Goal: Information Seeking & Learning: Learn about a topic

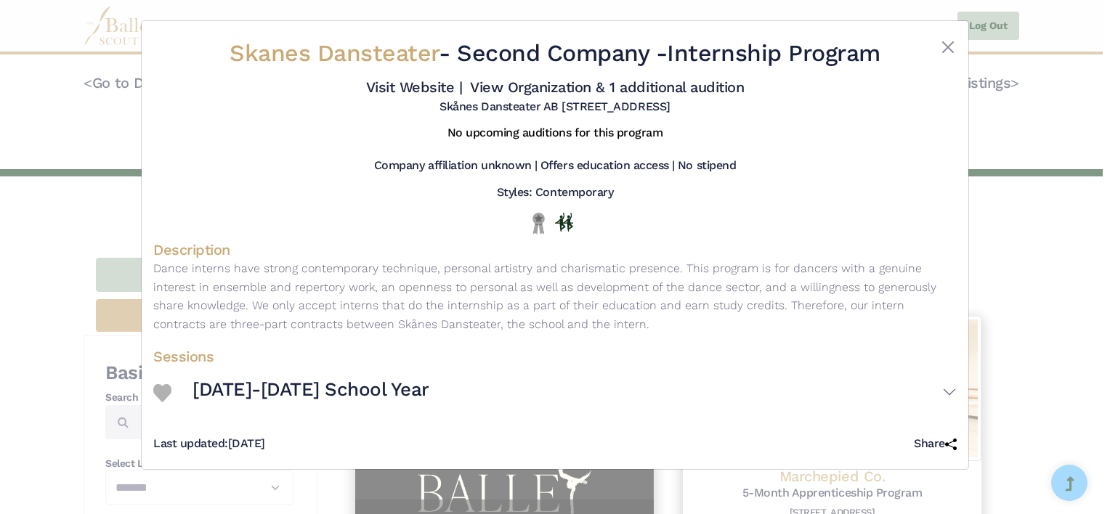
select select "**"
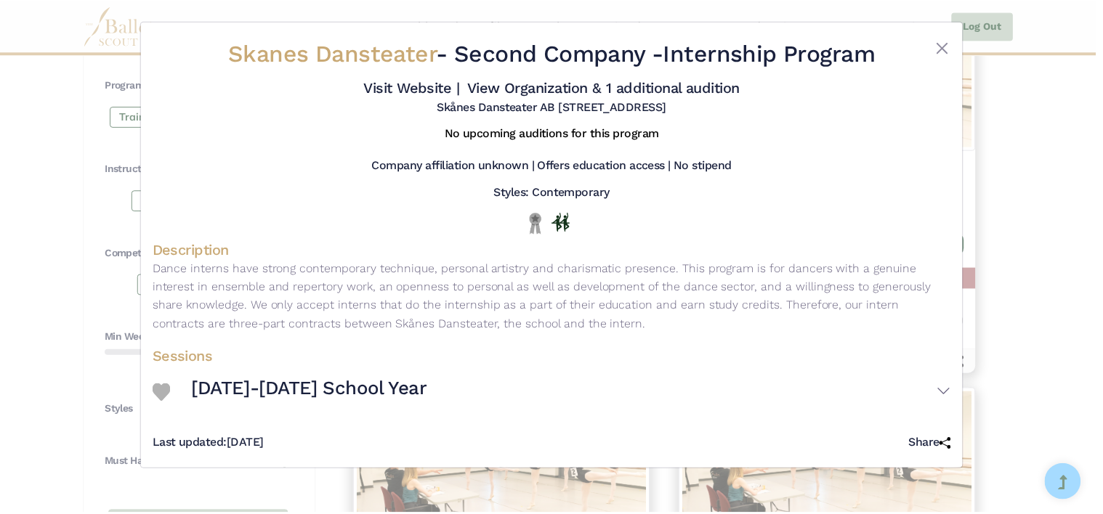
scroll to position [695, 0]
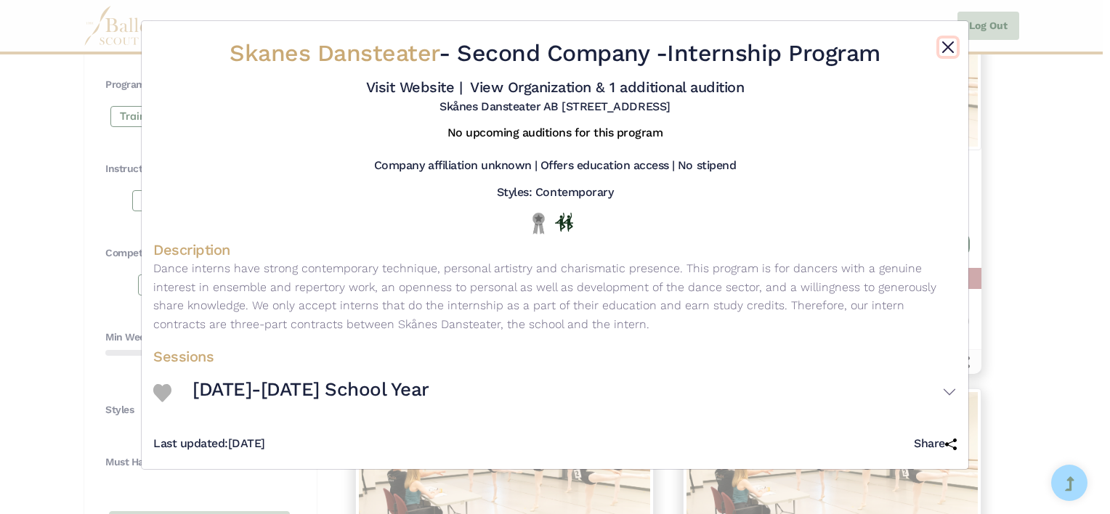
click at [954, 41] on button "Close" at bounding box center [948, 47] width 17 height 17
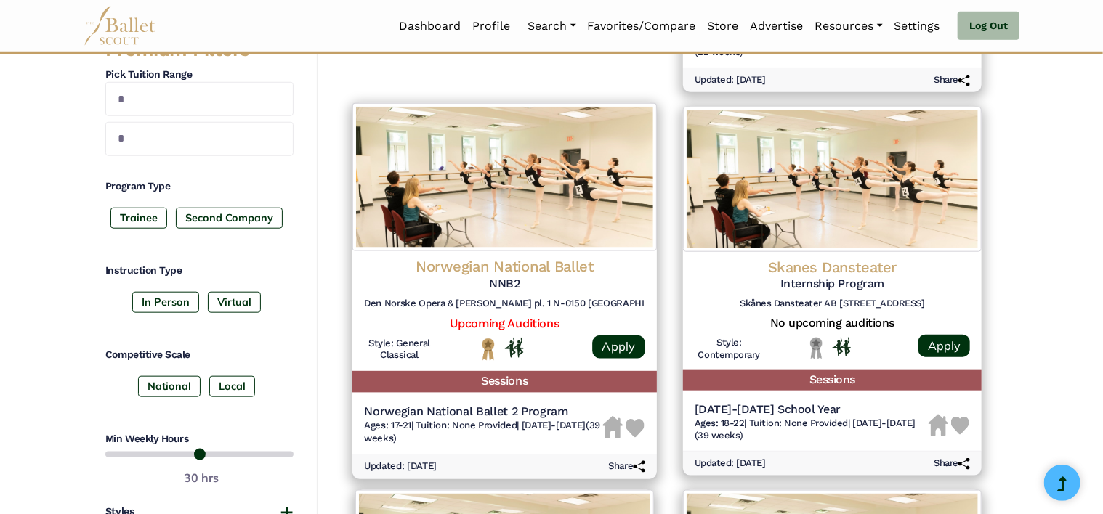
scroll to position [560, 0]
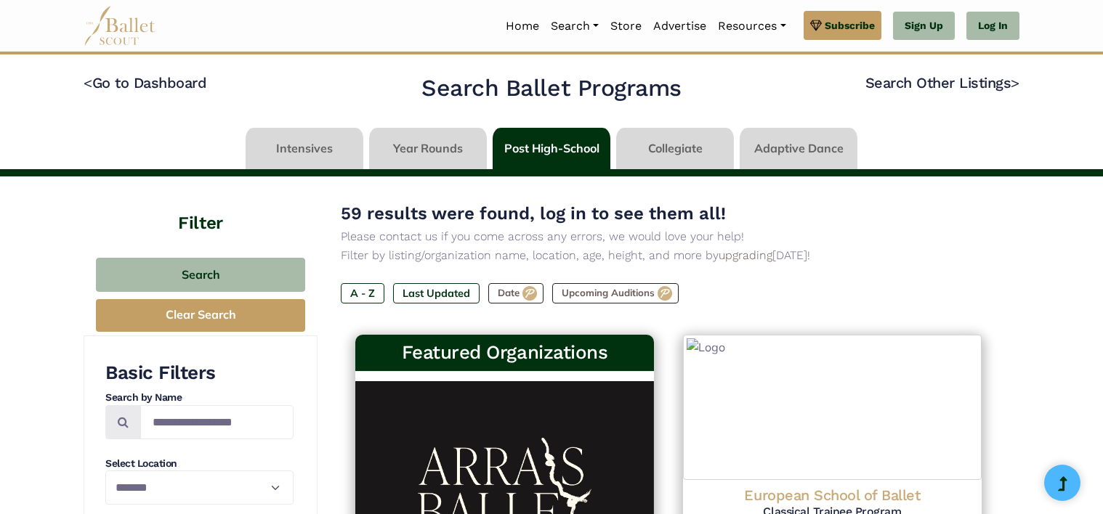
select select "**"
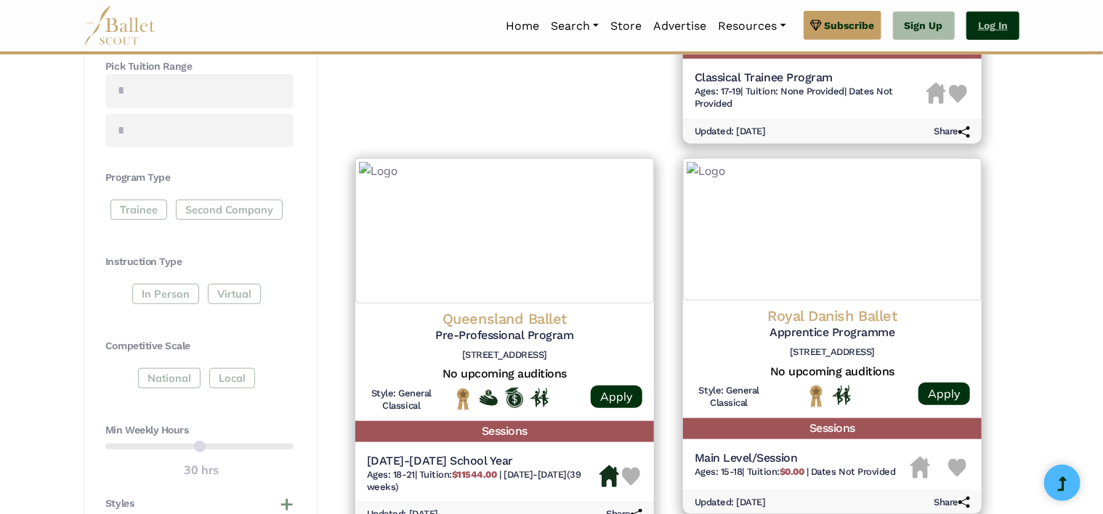
scroll to position [560, 0]
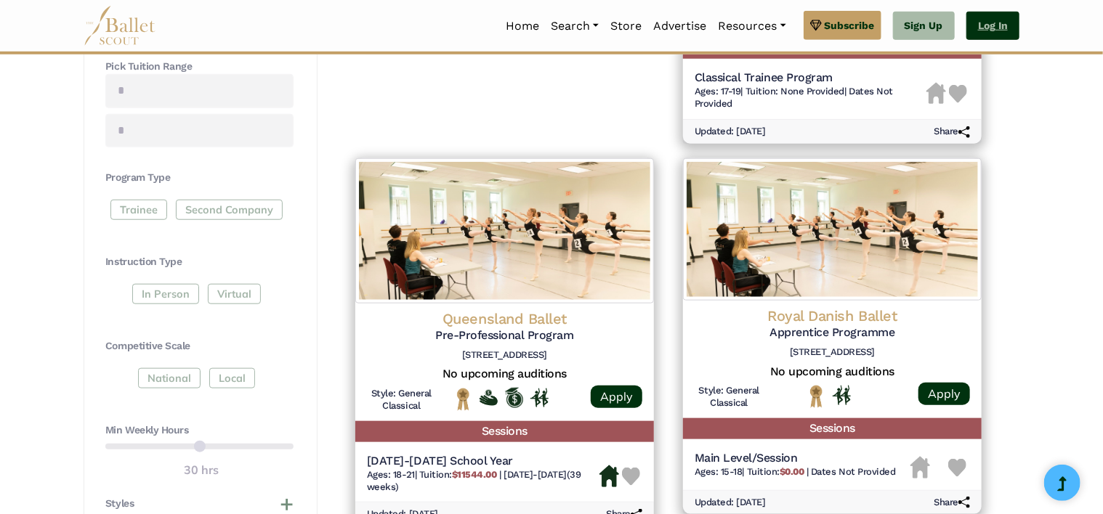
click at [998, 30] on link "Log In" at bounding box center [992, 26] width 53 height 29
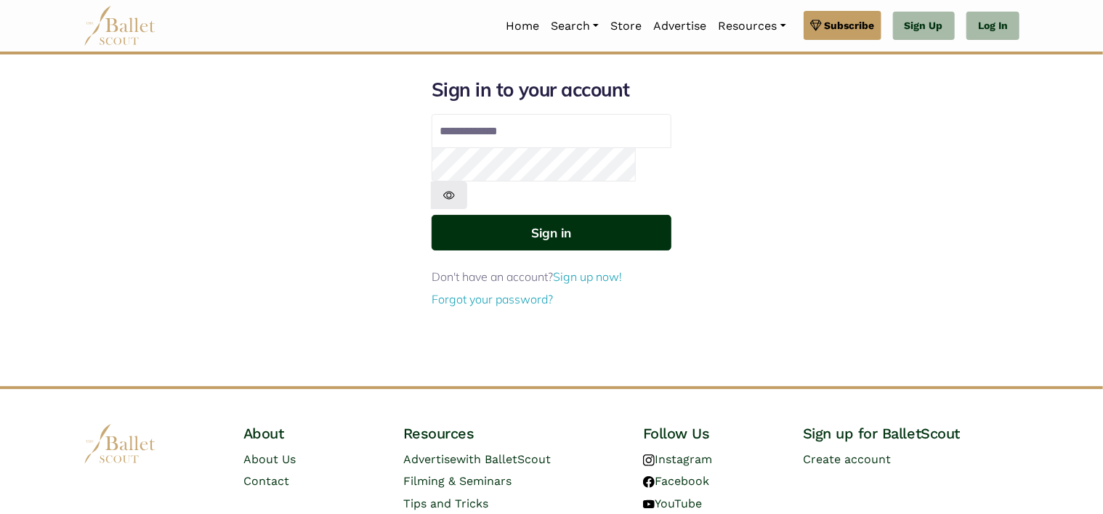
type input "**********"
click at [567, 215] on button "Sign in" at bounding box center [552, 233] width 240 height 36
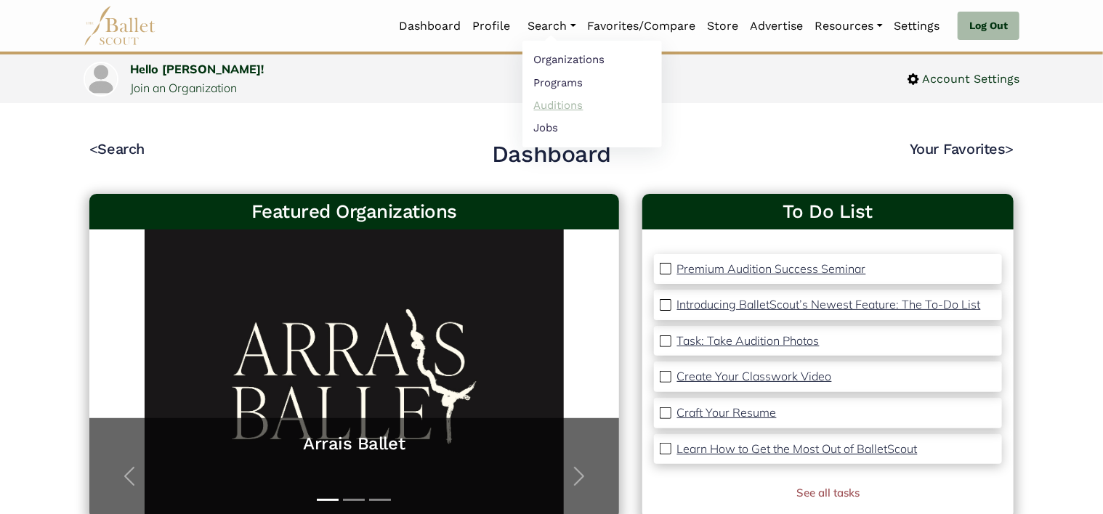
click at [555, 103] on link "Auditions" at bounding box center [592, 105] width 140 height 23
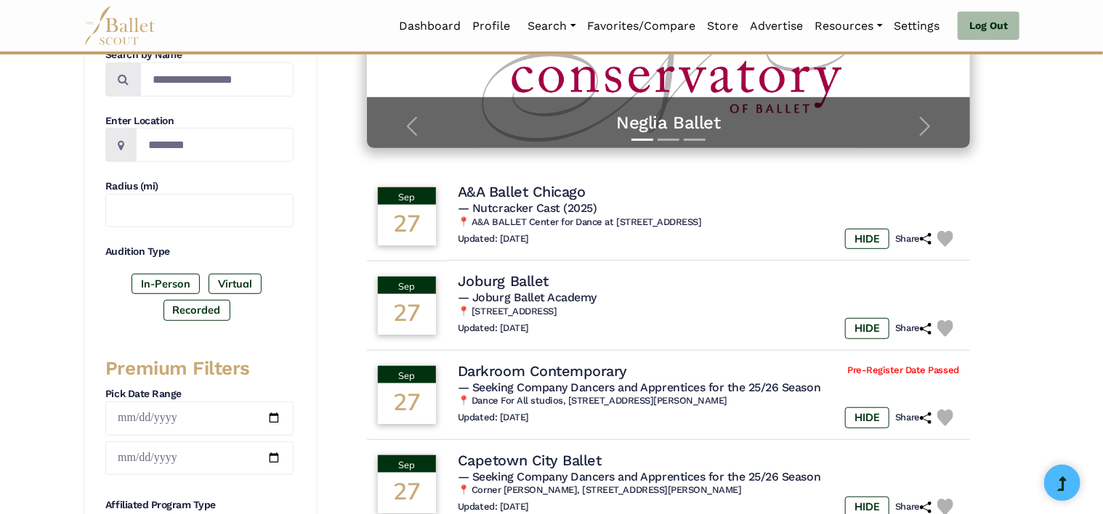
scroll to position [299, 0]
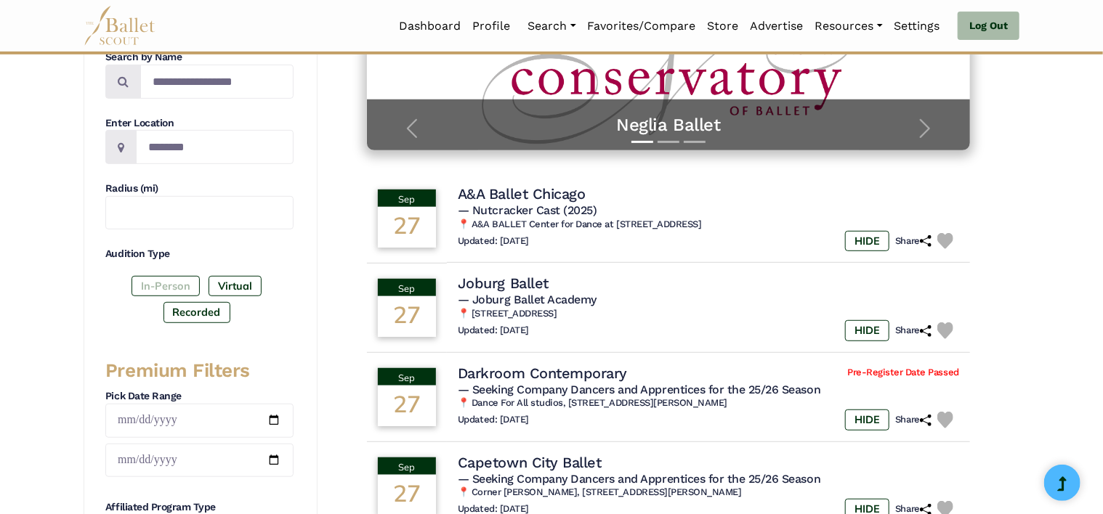
click at [170, 283] on label "In-Person" at bounding box center [166, 286] width 68 height 20
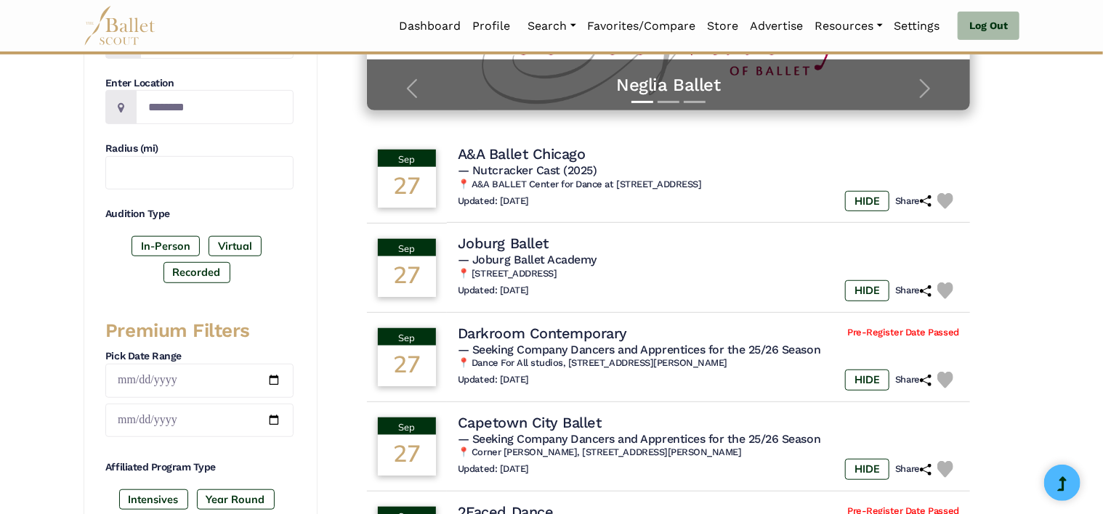
scroll to position [270, 0]
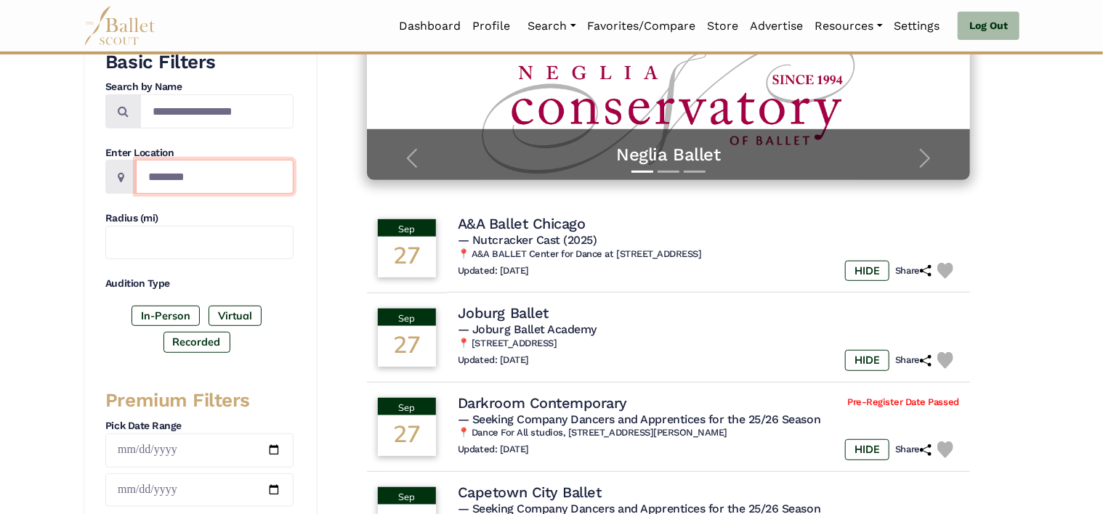
click at [179, 179] on input "Location" at bounding box center [215, 177] width 158 height 34
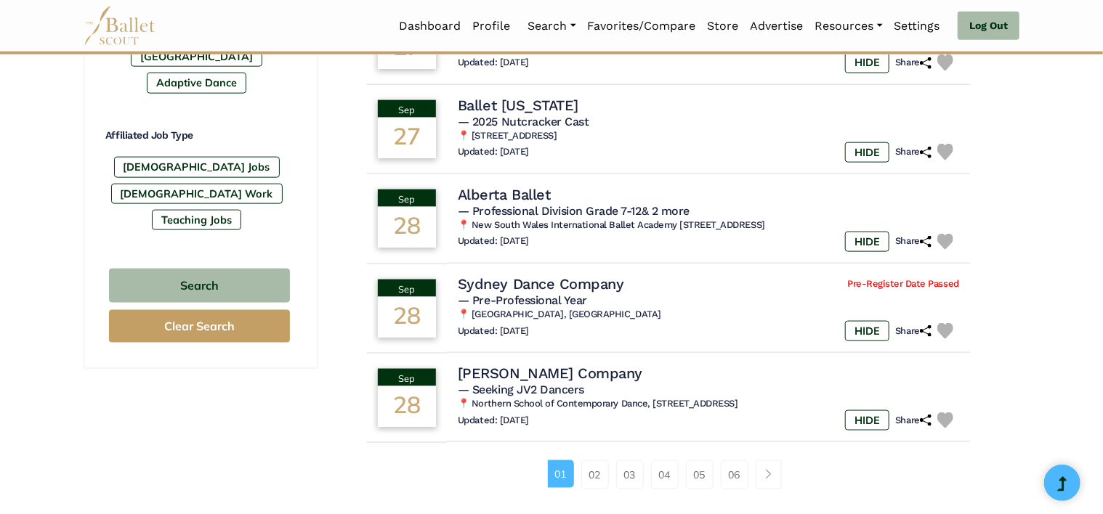
scroll to position [851, 0]
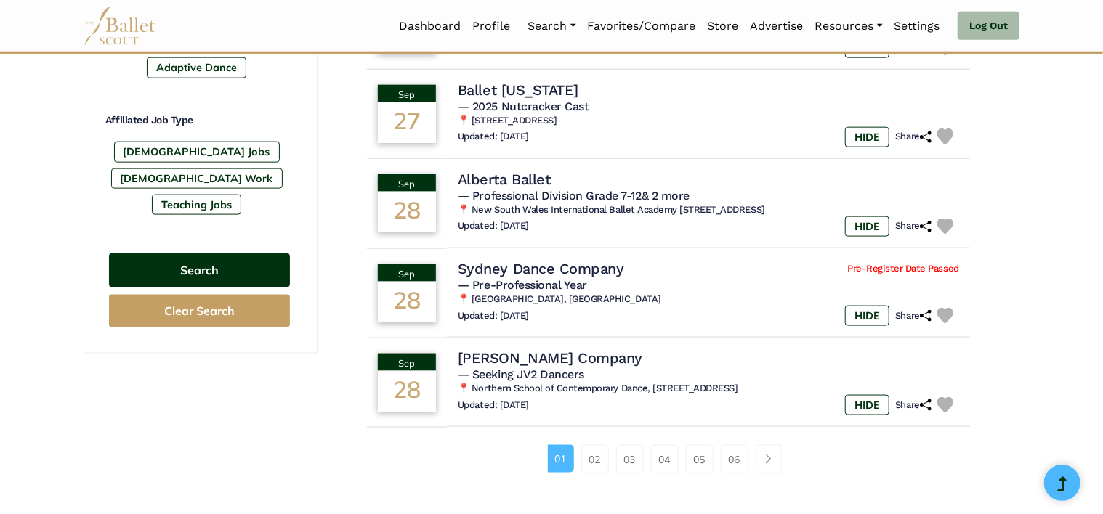
type input "*******"
click at [197, 254] on button "Search" at bounding box center [199, 271] width 181 height 34
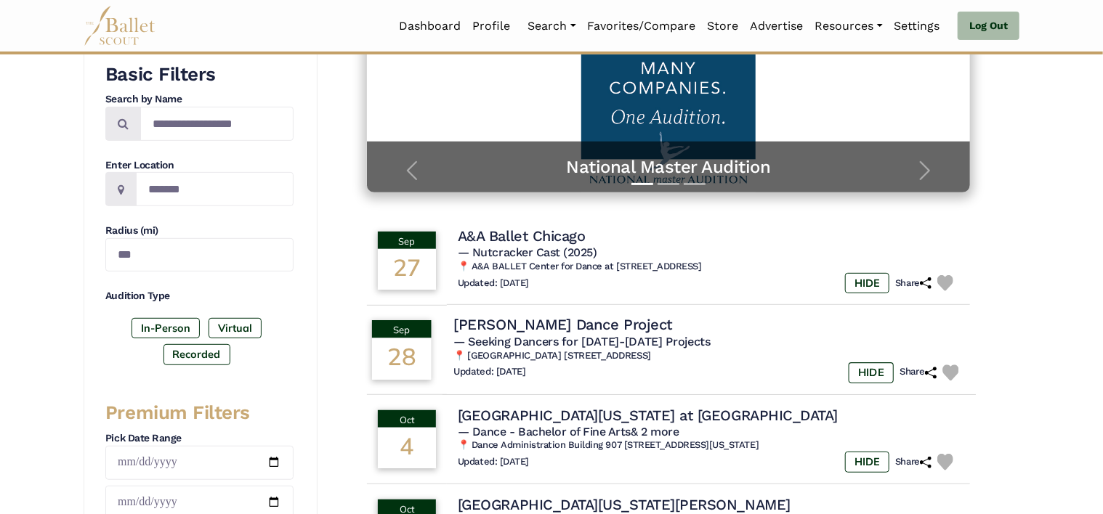
scroll to position [256, 0]
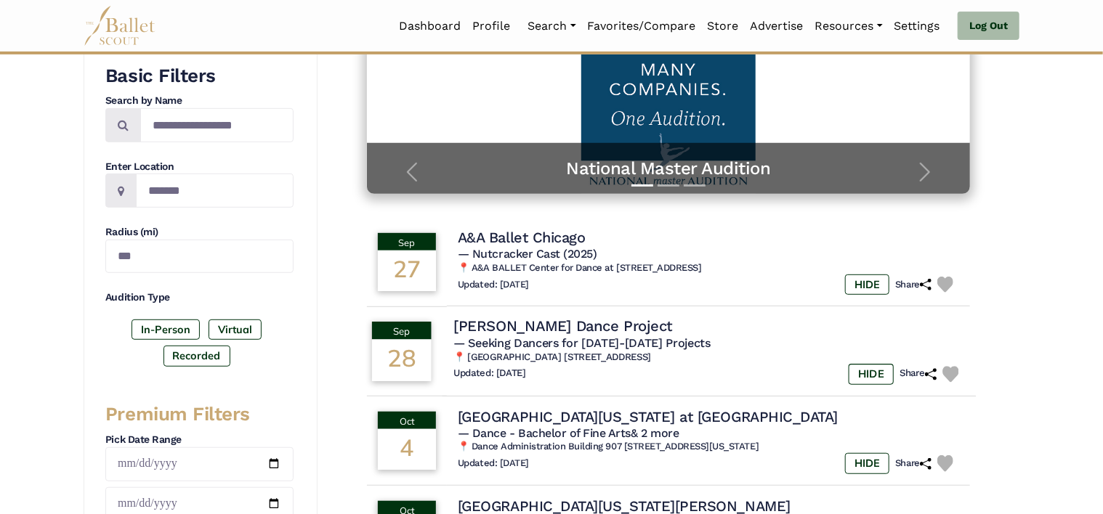
click at [589, 346] on span "— Seeking Dancers for [DATE]-[DATE] Projects" at bounding box center [581, 343] width 257 height 14
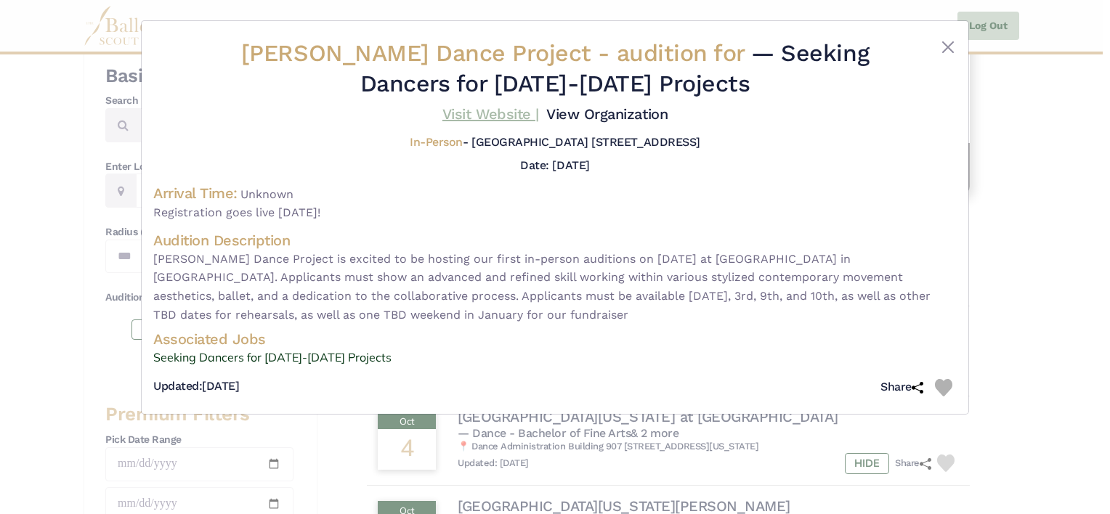
click at [507, 116] on link "Visit Website |" at bounding box center [491, 113] width 97 height 17
click at [615, 111] on link "View Organization" at bounding box center [606, 113] width 121 height 17
click at [944, 47] on button "Close" at bounding box center [948, 47] width 17 height 17
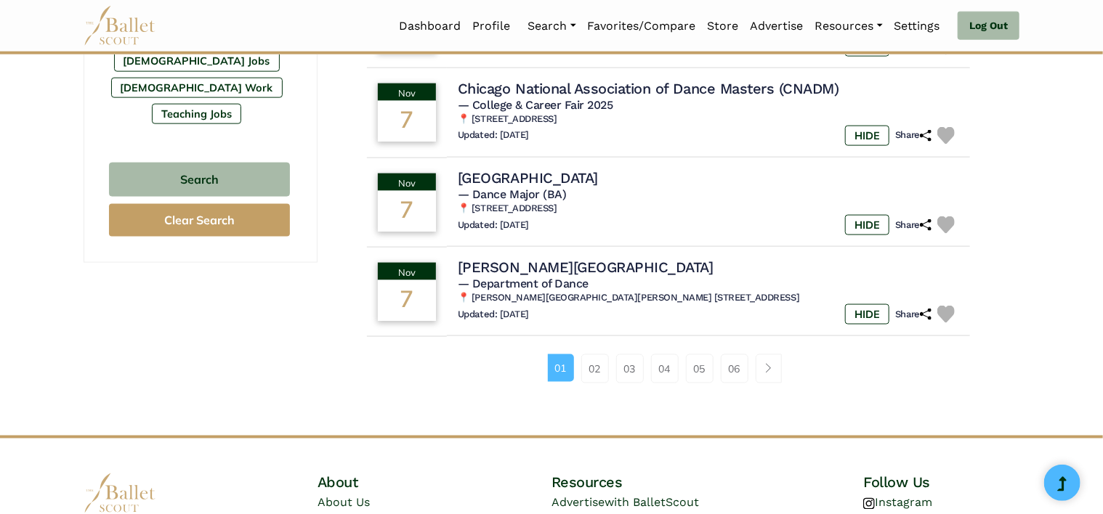
scroll to position [950, 0]
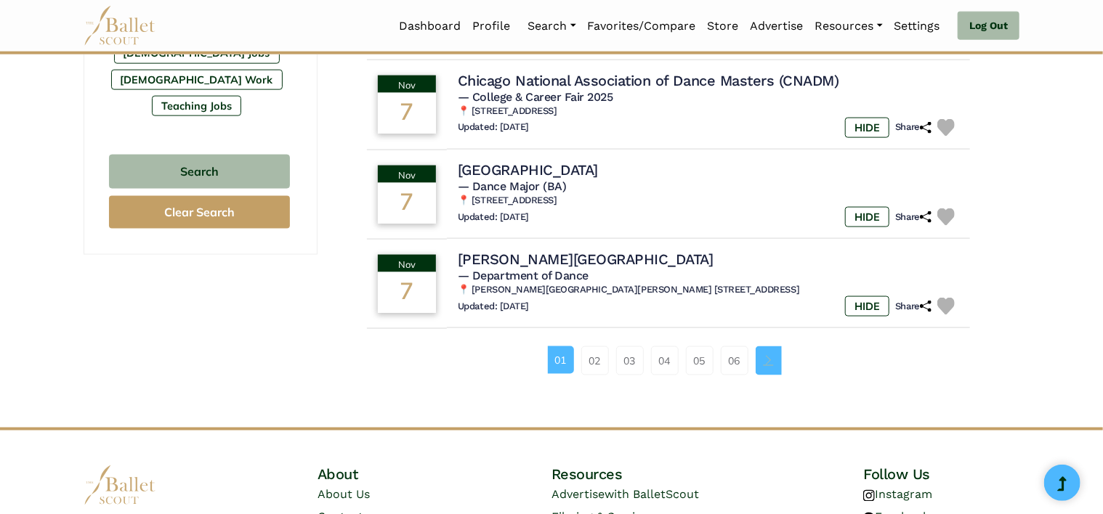
click at [767, 355] on span "Page navigation example" at bounding box center [769, 360] width 10 height 10
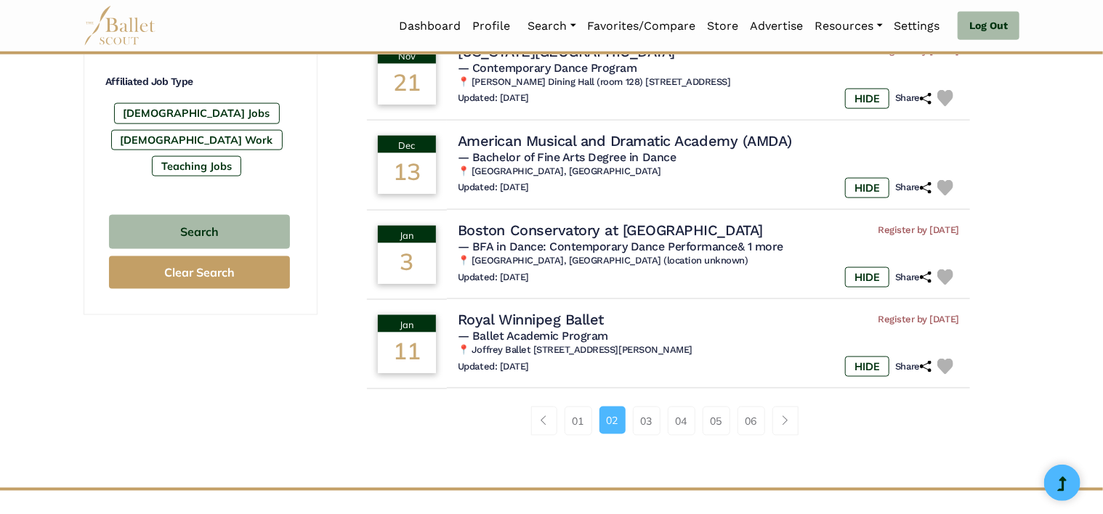
scroll to position [889, 0]
click at [535, 320] on h4 "Royal Winnipeg Ballet" at bounding box center [527, 320] width 149 height 20
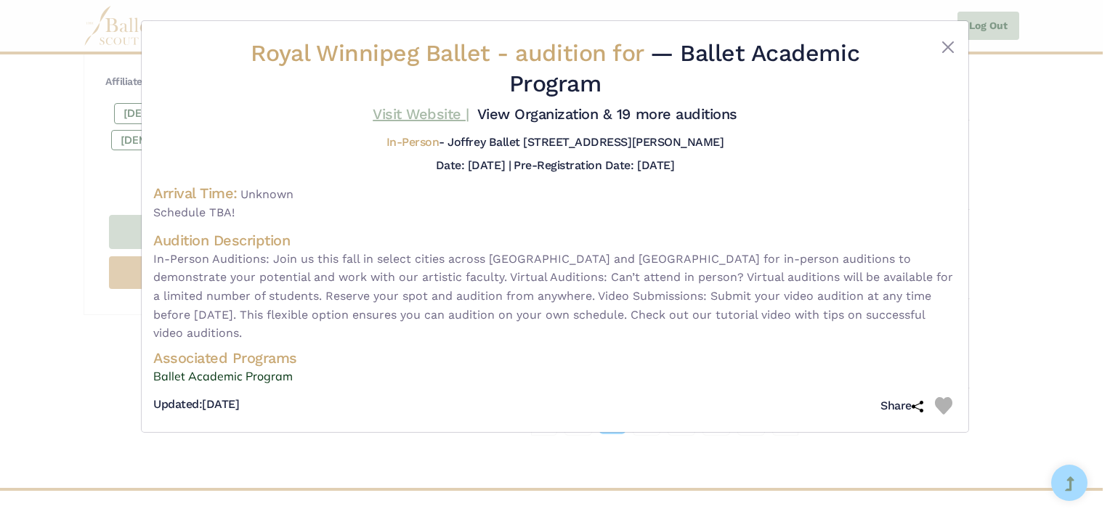
click at [419, 113] on link "Visit Website |" at bounding box center [421, 113] width 97 height 17
click at [945, 44] on button "Close" at bounding box center [948, 47] width 17 height 17
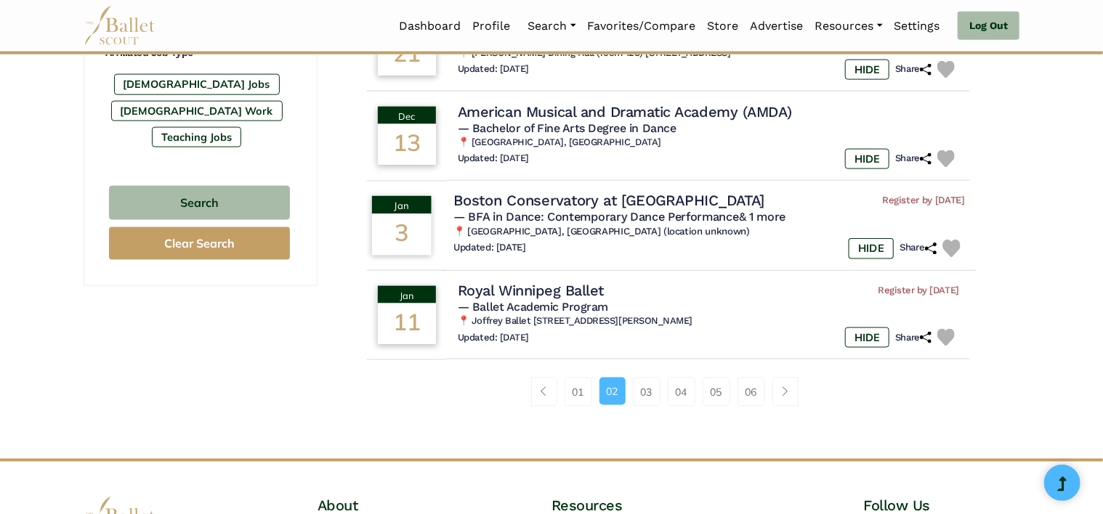
scroll to position [923, 0]
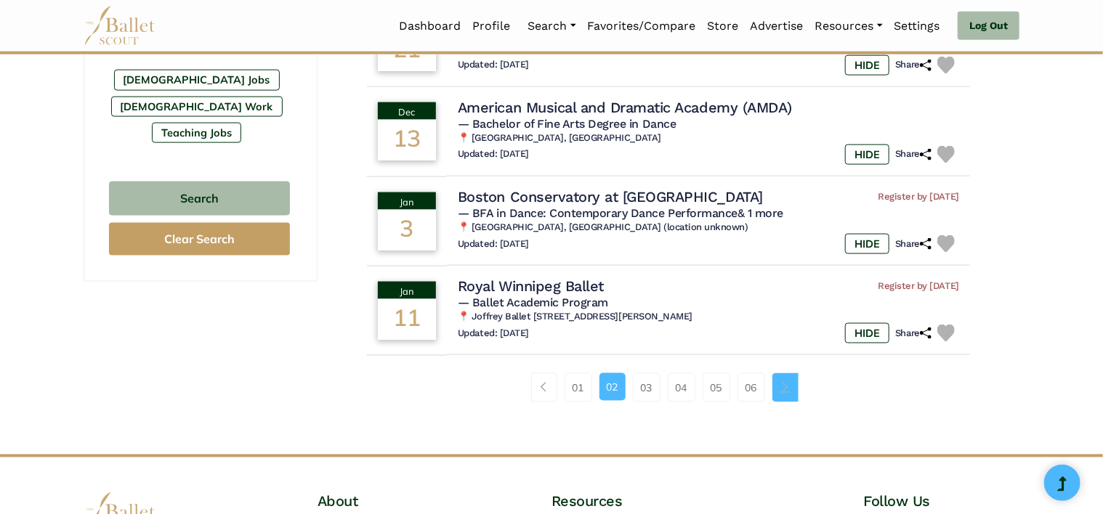
click at [785, 390] on span "Page navigation example" at bounding box center [785, 387] width 10 height 10
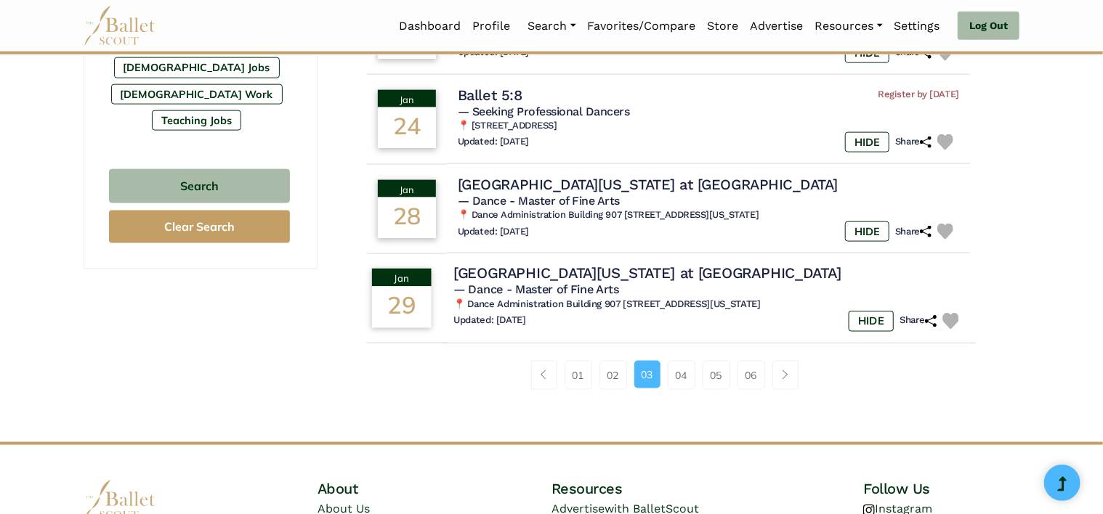
scroll to position [936, 0]
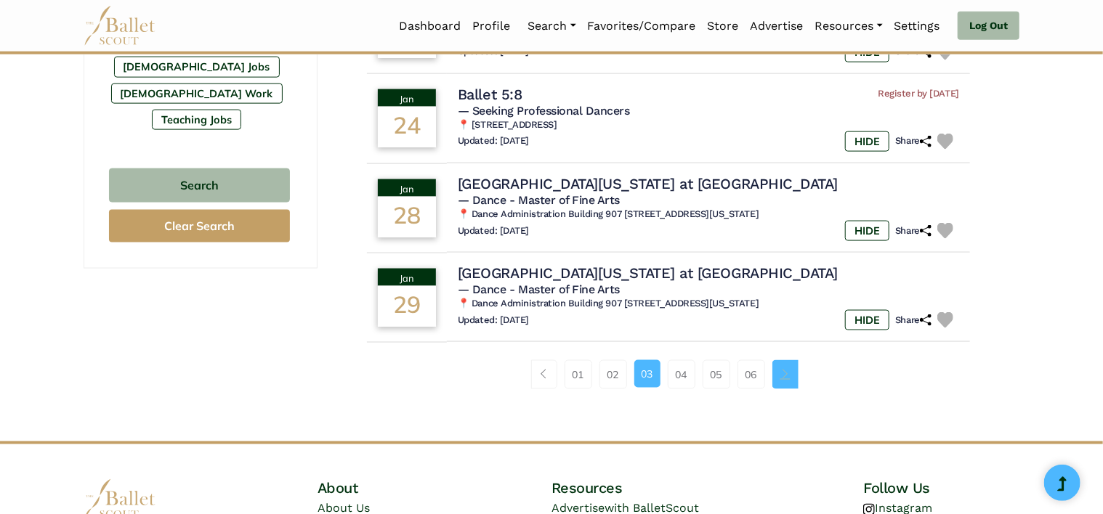
click at [788, 372] on span "Page navigation example" at bounding box center [785, 374] width 10 height 10
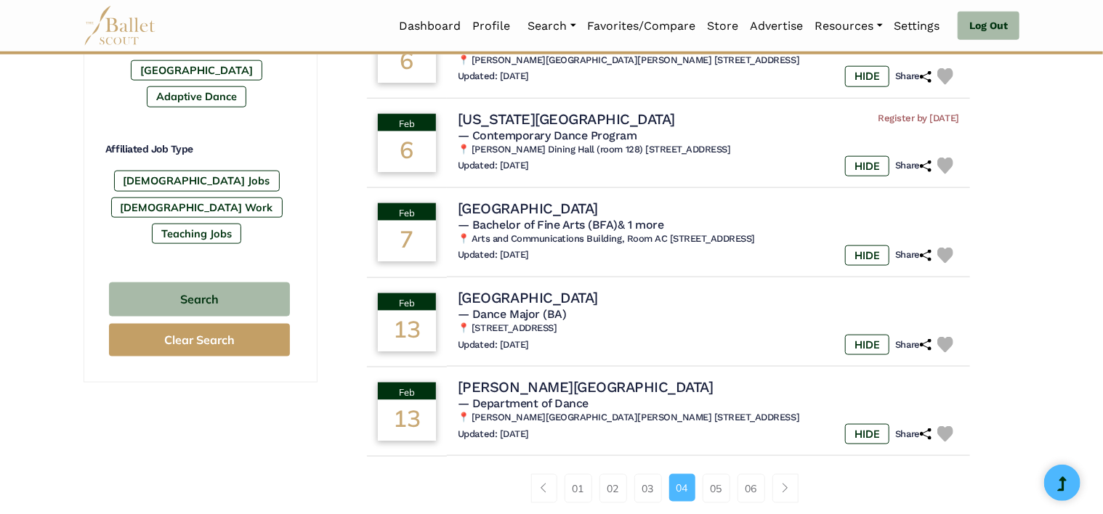
scroll to position [886, 0]
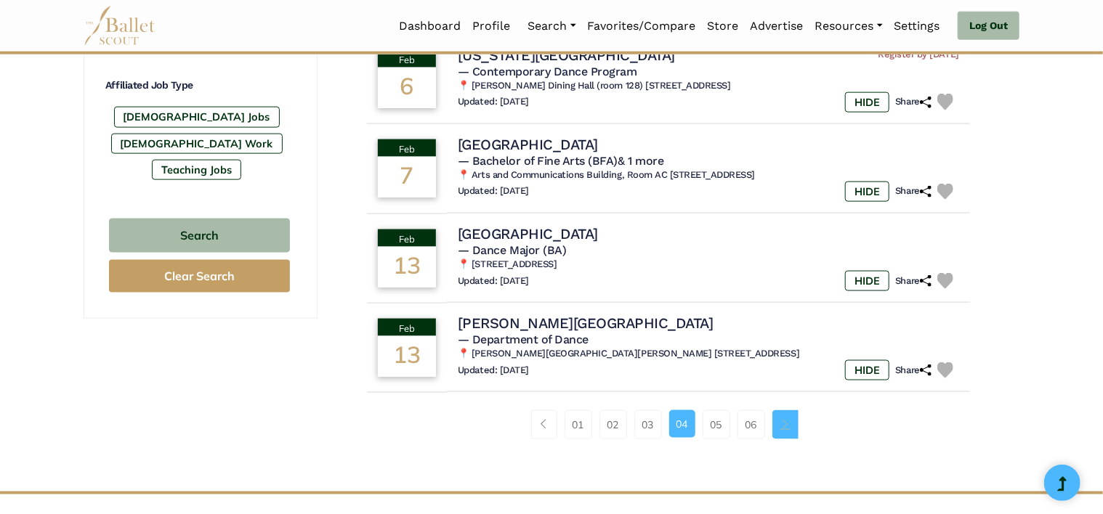
click at [785, 427] on span "Page navigation example" at bounding box center [785, 424] width 10 height 10
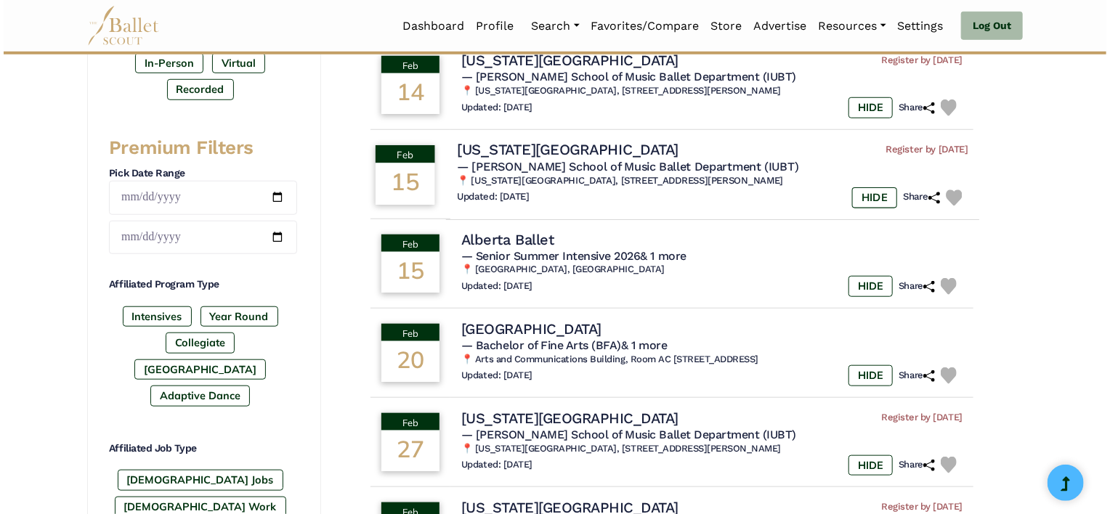
scroll to position [523, 0]
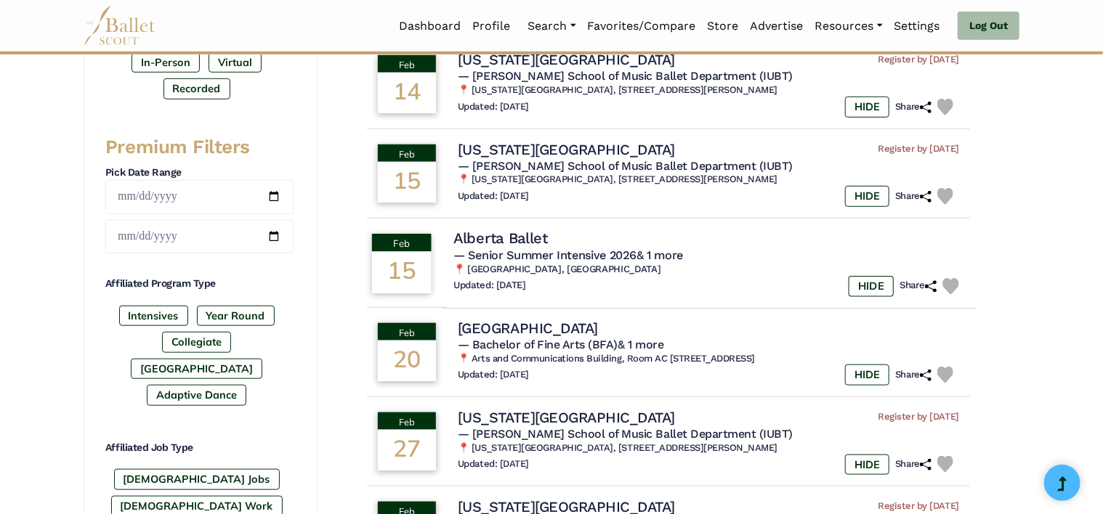
click at [527, 243] on h4 "Alberta Ballet" at bounding box center [500, 239] width 94 height 20
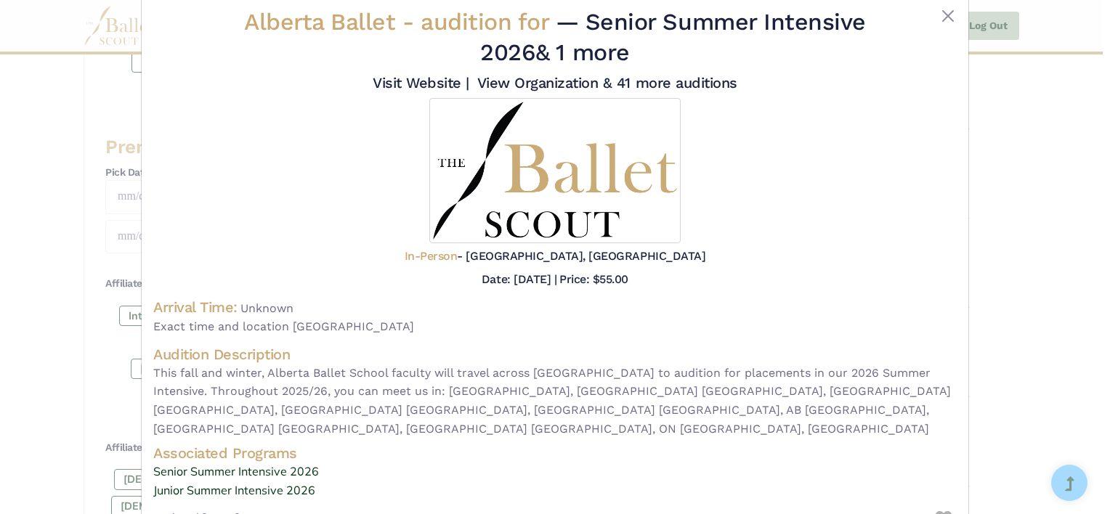
scroll to position [42, 0]
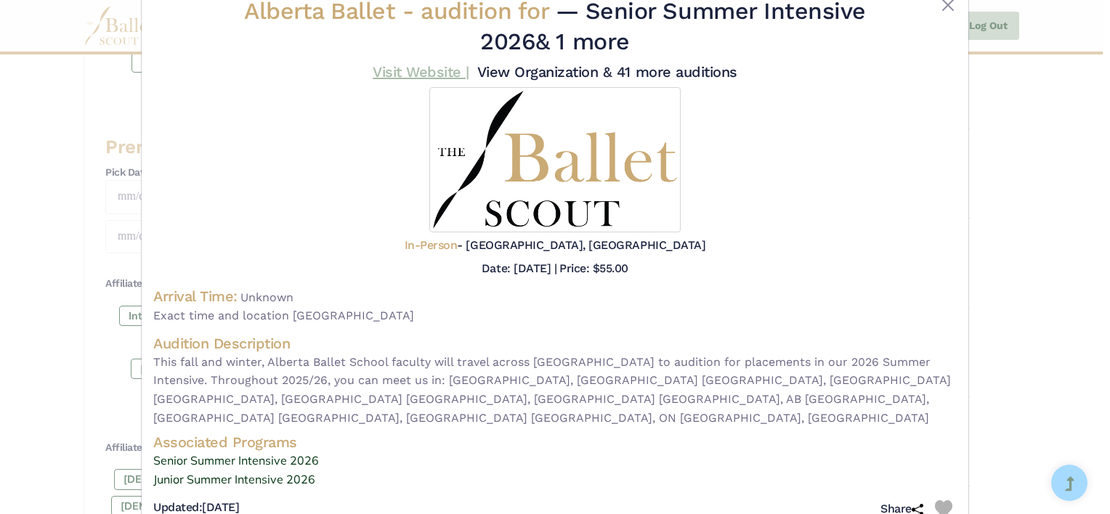
click at [407, 69] on link "Visit Website |" at bounding box center [421, 71] width 97 height 17
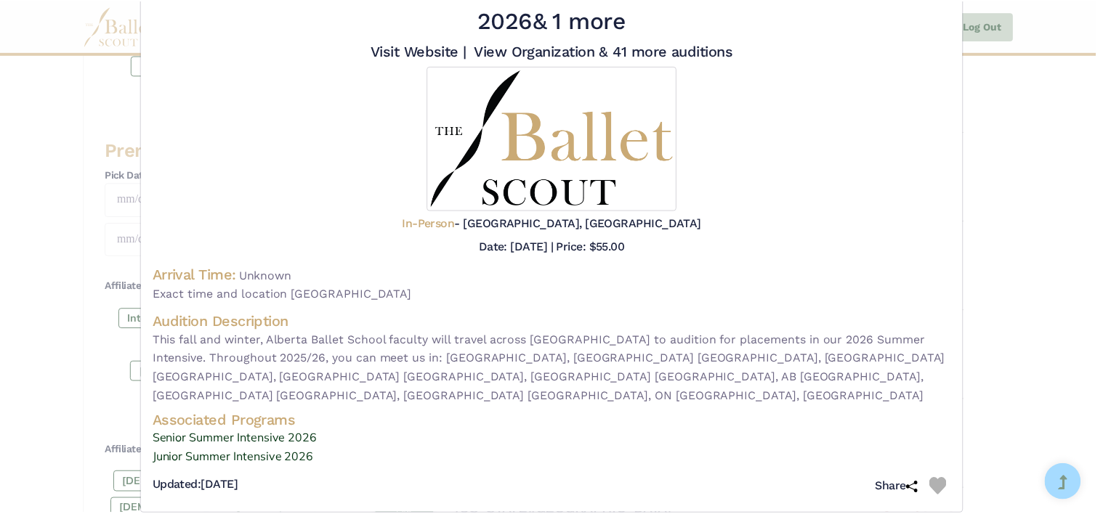
scroll to position [0, 0]
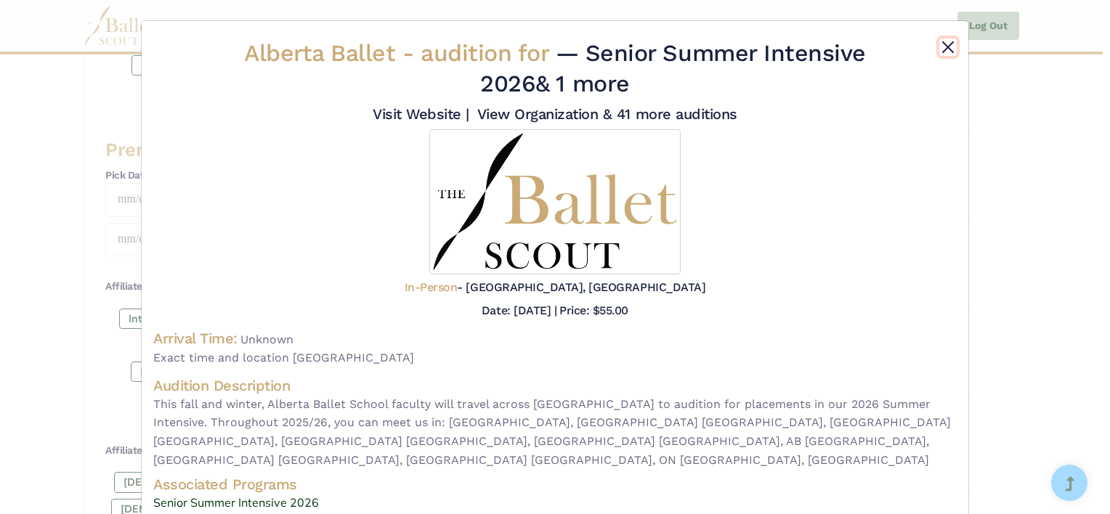
click at [942, 49] on button "Close" at bounding box center [948, 47] width 17 height 17
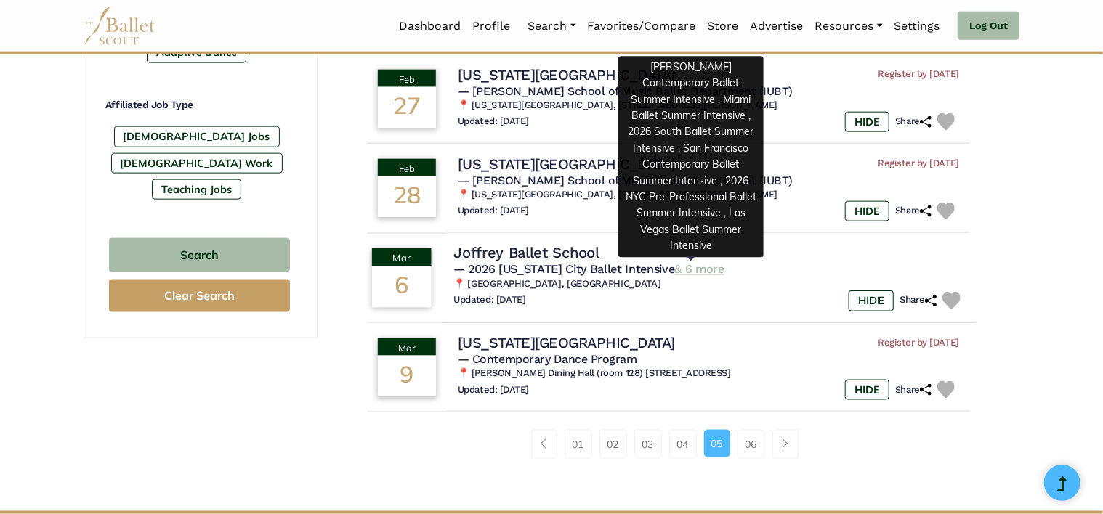
scroll to position [884, 0]
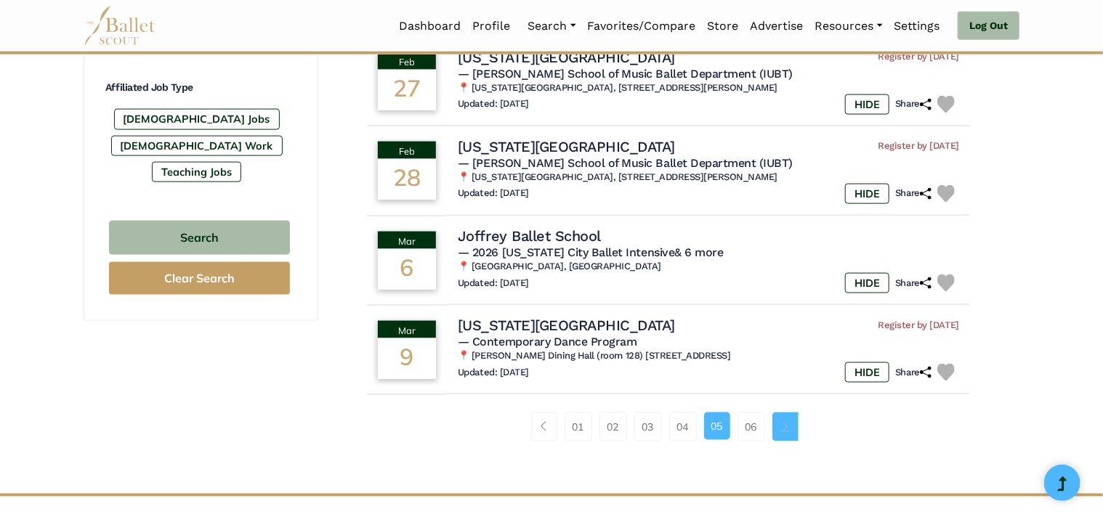
click at [782, 424] on span "Page navigation example" at bounding box center [785, 426] width 10 height 10
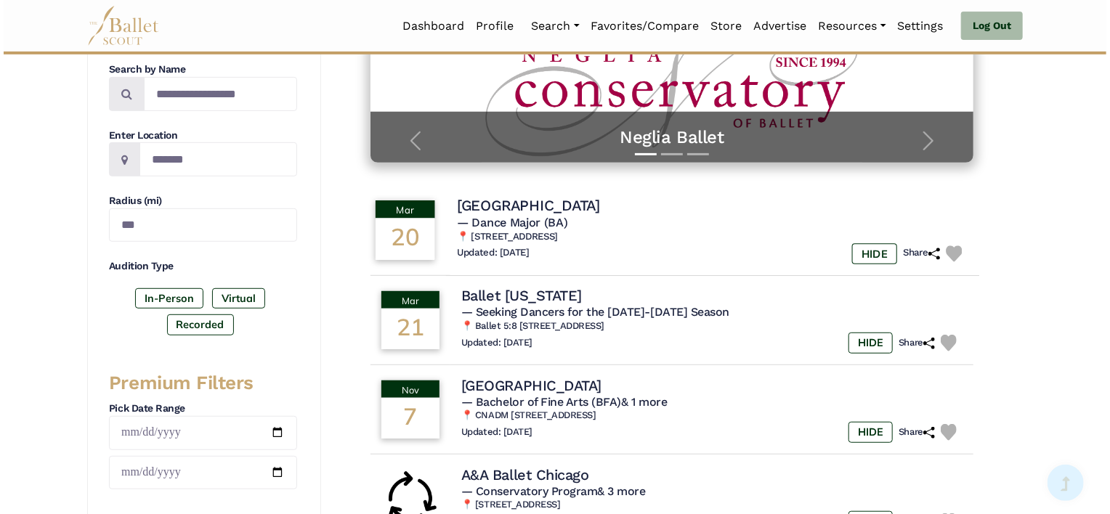
scroll to position [314, 0]
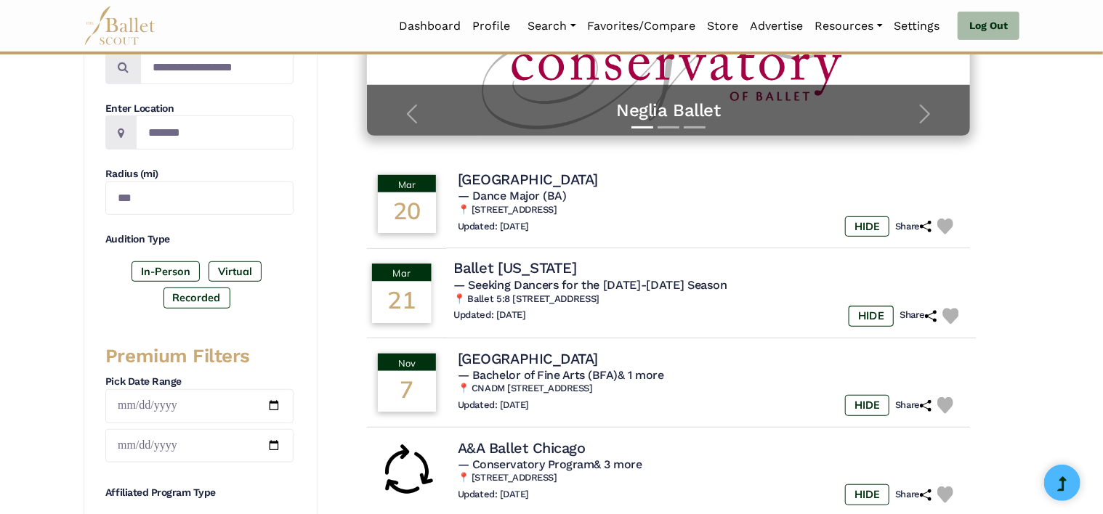
click at [571, 259] on div "Ballet [US_STATE]" at bounding box center [709, 269] width 512 height 20
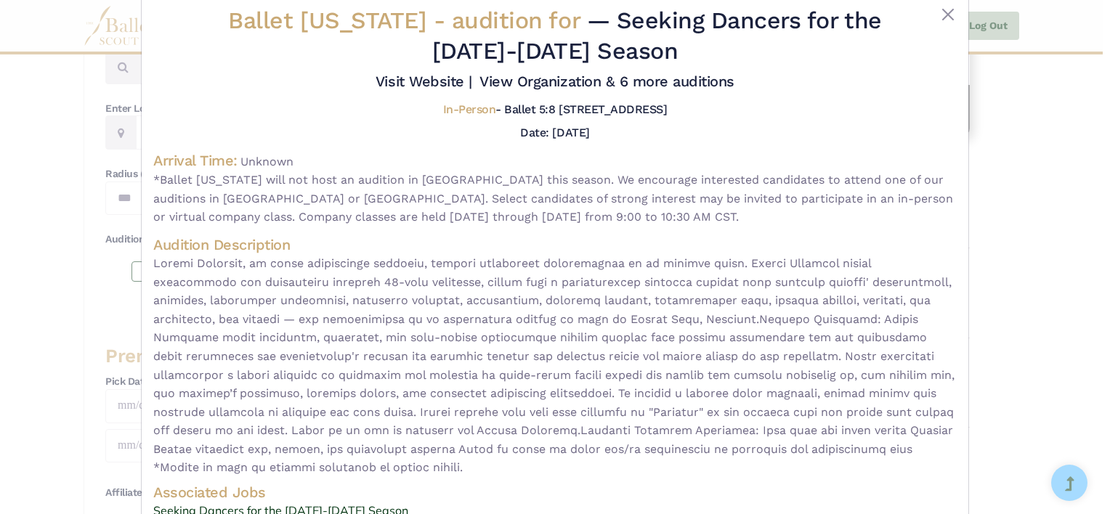
scroll to position [0, 0]
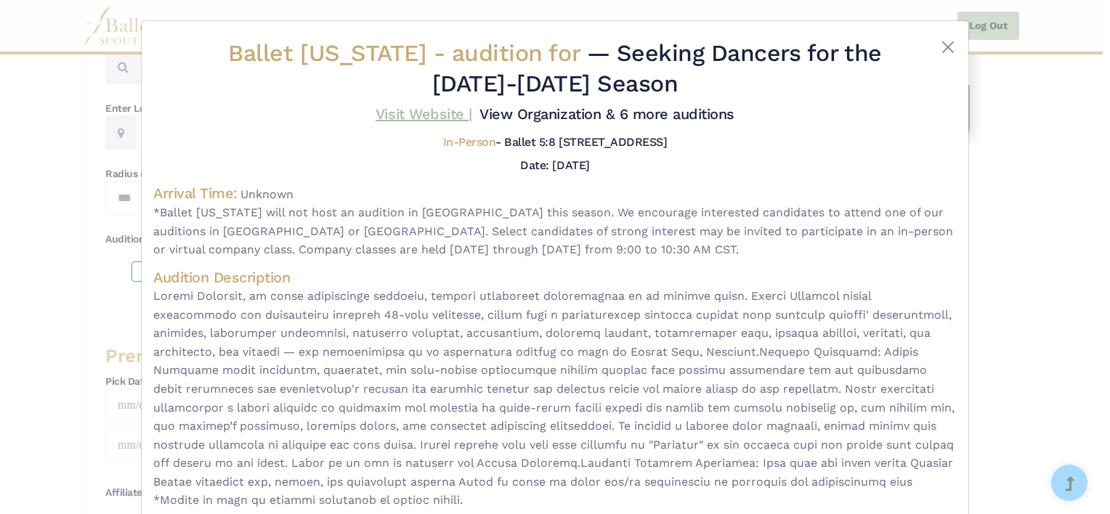
click at [429, 111] on link "Visit Website |" at bounding box center [424, 113] width 97 height 17
click at [435, 113] on link "Visit Website |" at bounding box center [424, 113] width 97 height 17
click at [934, 49] on div at bounding box center [923, 72] width 67 height 66
click at [945, 44] on button "Close" at bounding box center [948, 47] width 17 height 17
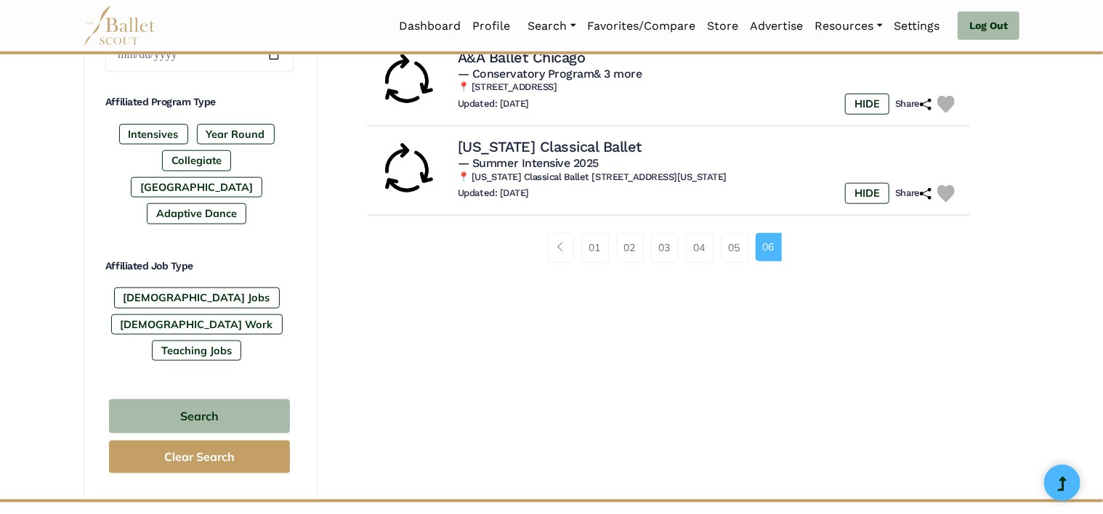
scroll to position [715, 0]
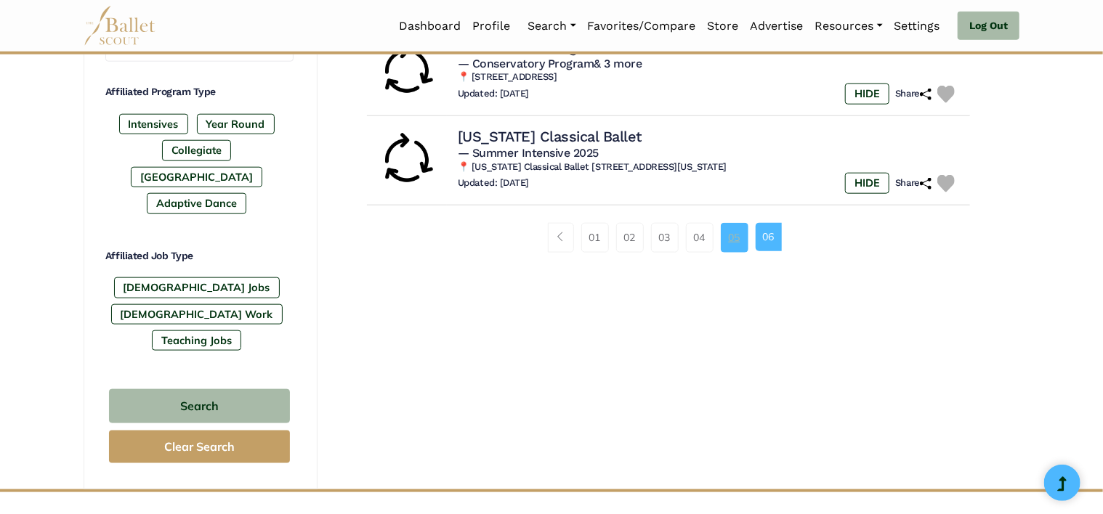
click at [733, 245] on link "05" at bounding box center [735, 237] width 28 height 29
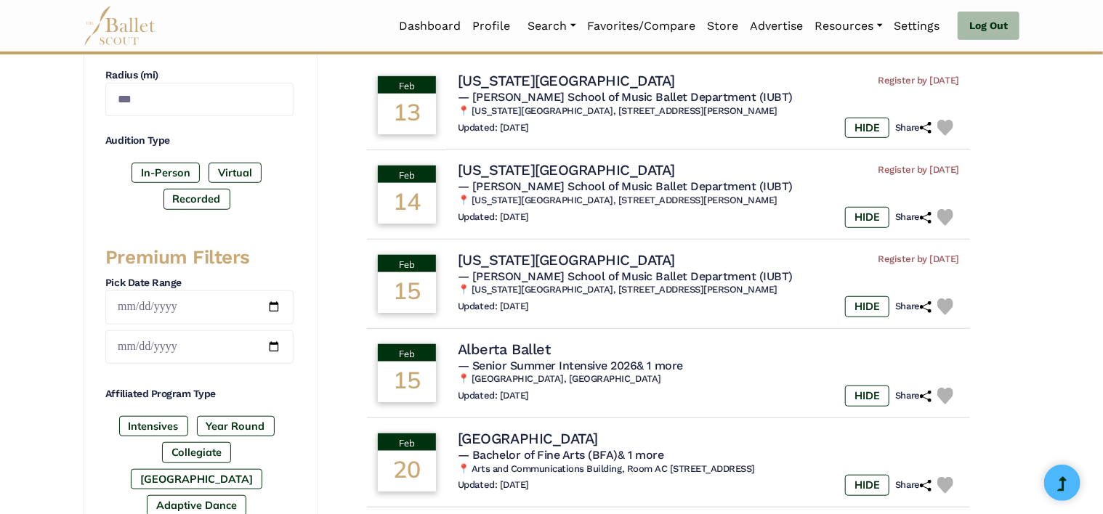
scroll to position [413, 0]
click at [590, 350] on div "Alberta Ballet" at bounding box center [709, 349] width 512 height 20
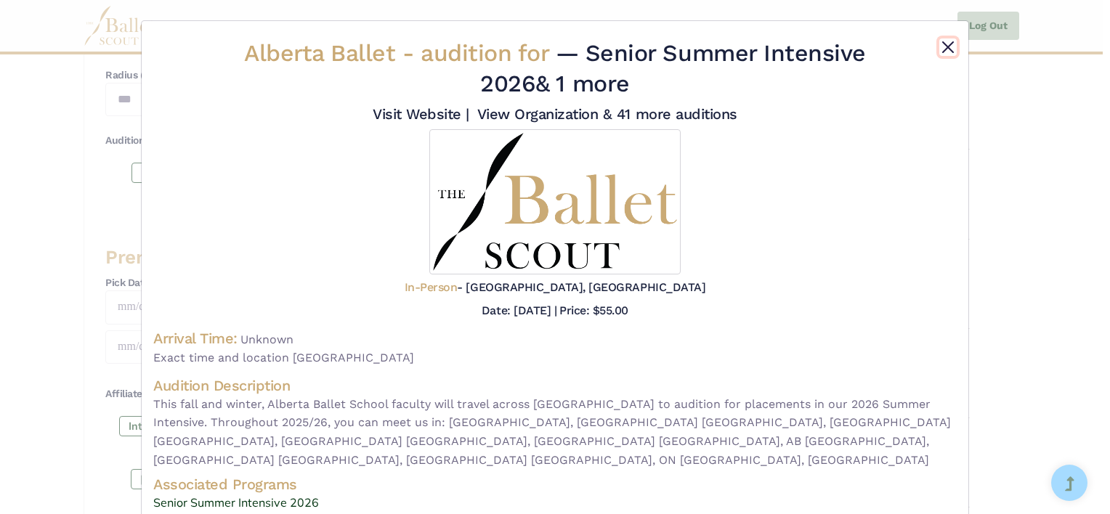
click at [941, 47] on button "Close" at bounding box center [948, 47] width 17 height 17
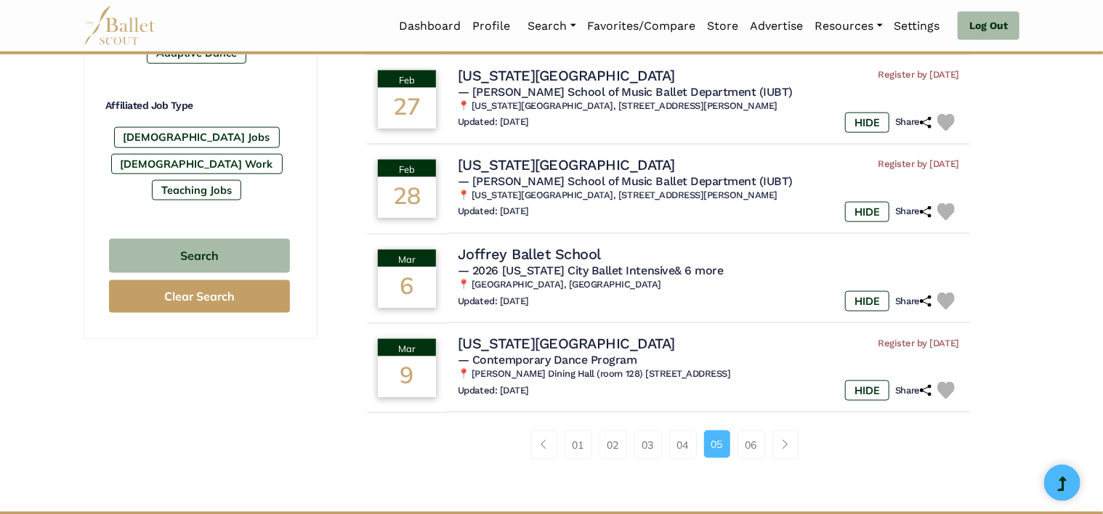
scroll to position [868, 0]
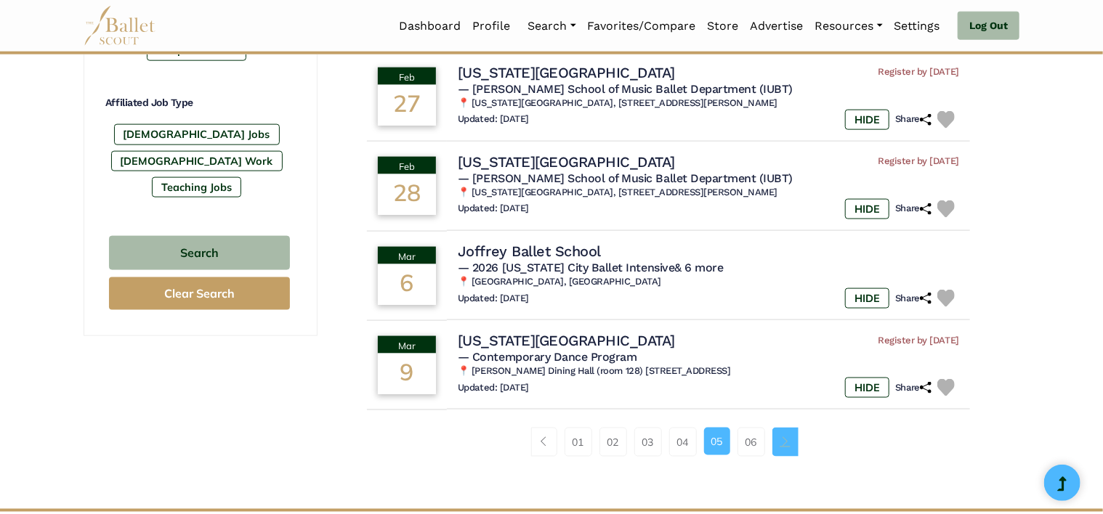
click at [785, 444] on span "Page navigation example" at bounding box center [785, 442] width 10 height 10
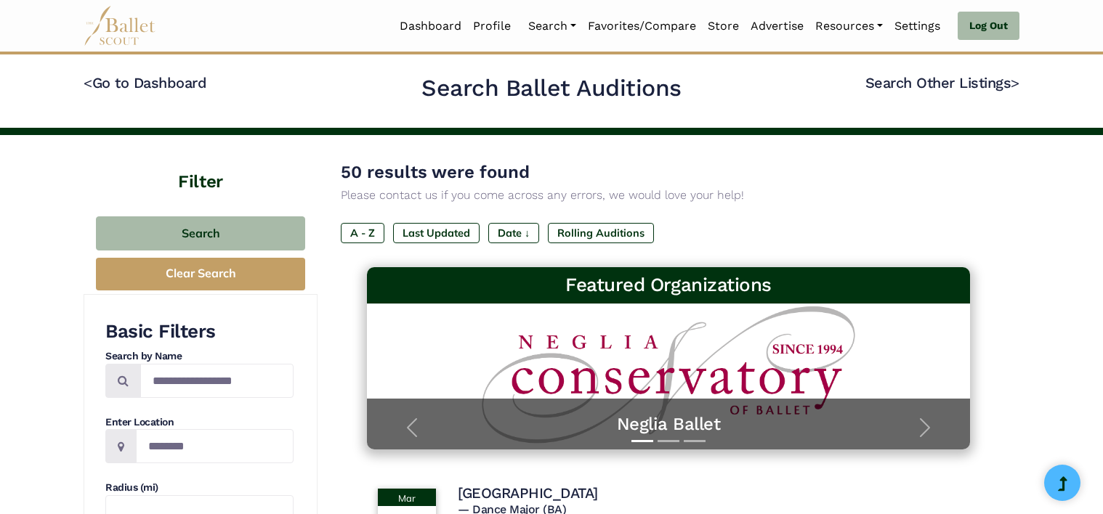
type input "*******"
type input "***"
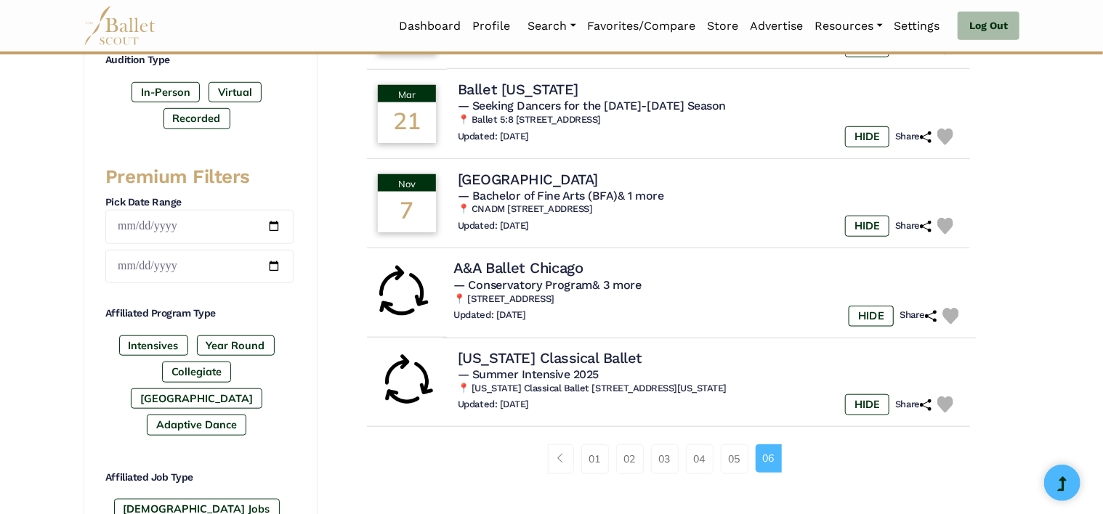
scroll to position [494, 0]
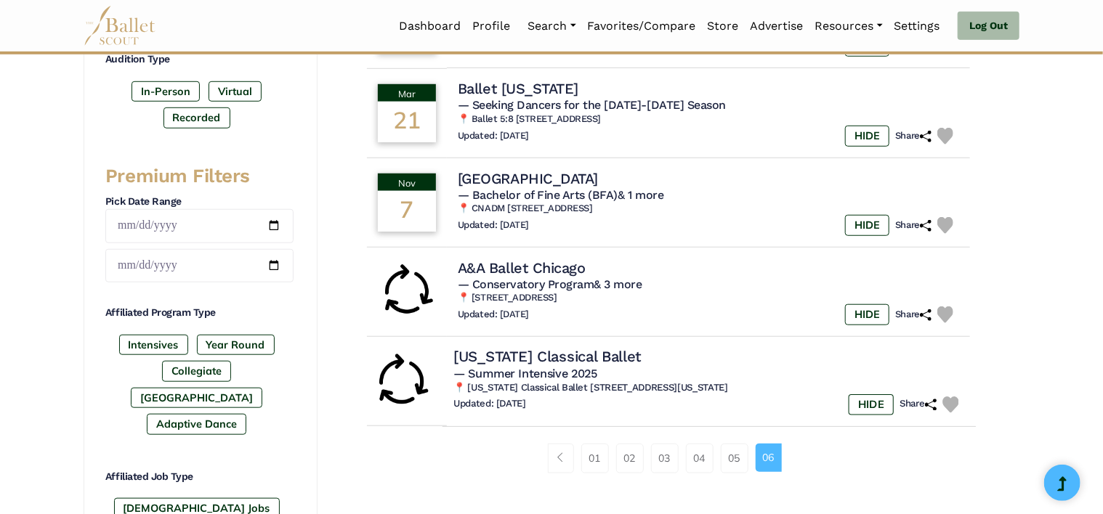
click at [547, 360] on h4 "Illinois Classical Ballet" at bounding box center [546, 357] width 187 height 20
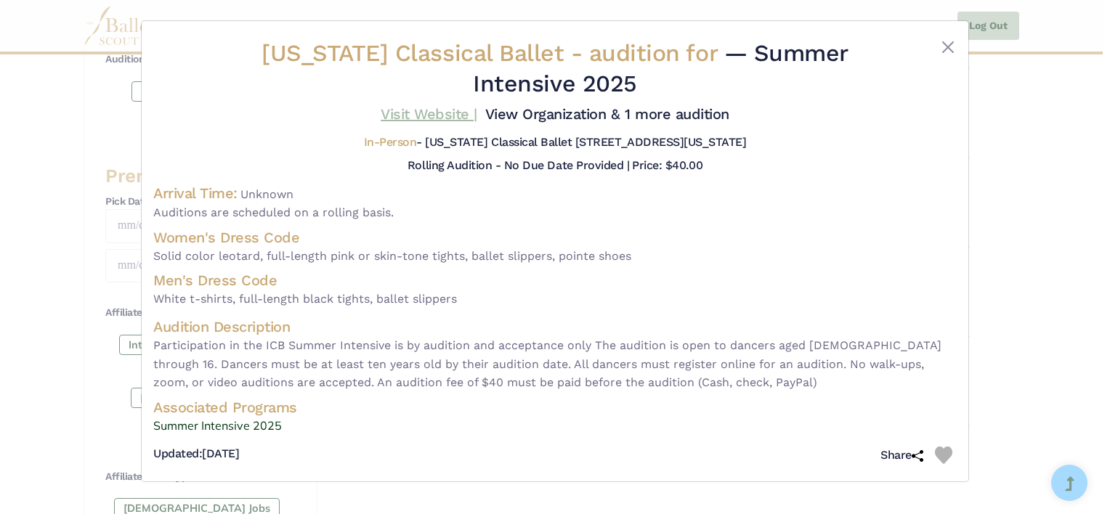
click at [427, 116] on link "Visit Website |" at bounding box center [429, 113] width 97 height 17
click at [948, 39] on button "Close" at bounding box center [948, 47] width 17 height 17
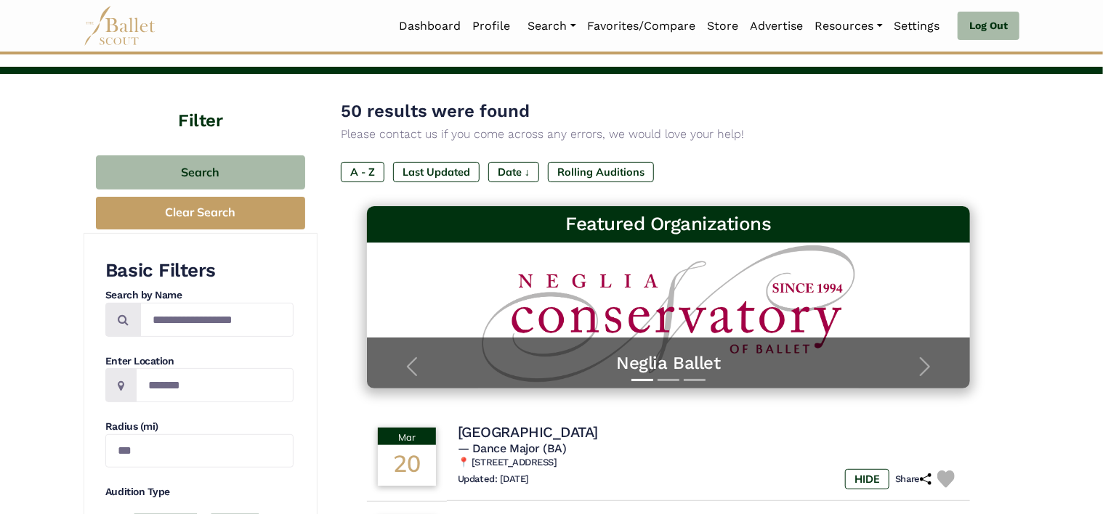
scroll to position [63, 0]
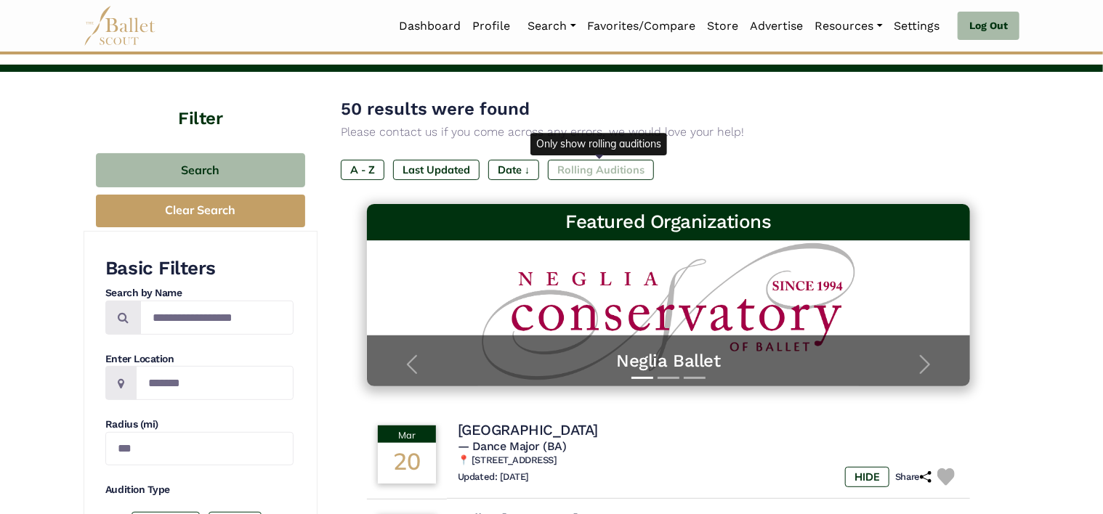
click at [602, 170] on label "Rolling Auditions" at bounding box center [601, 170] width 106 height 20
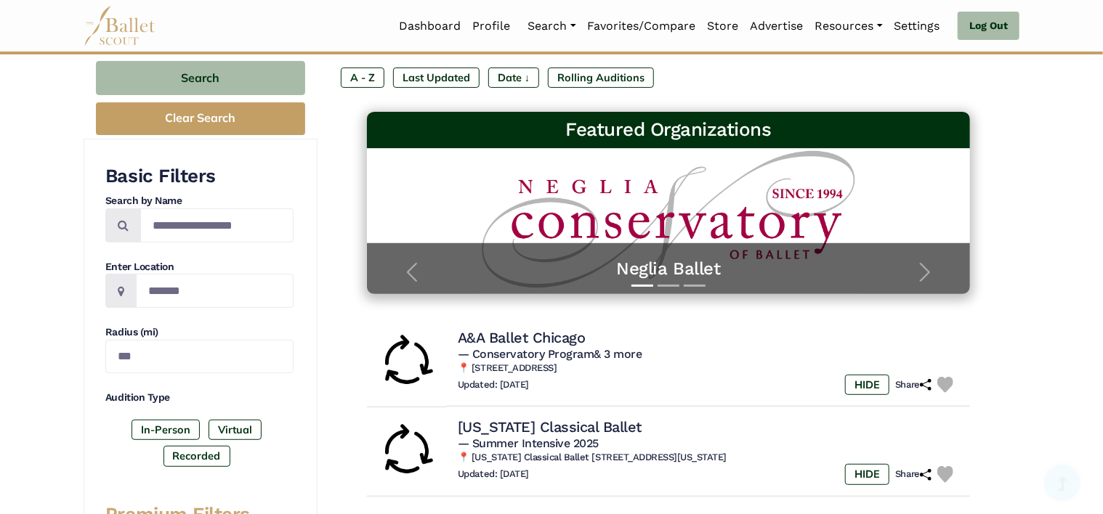
scroll to position [161, 0]
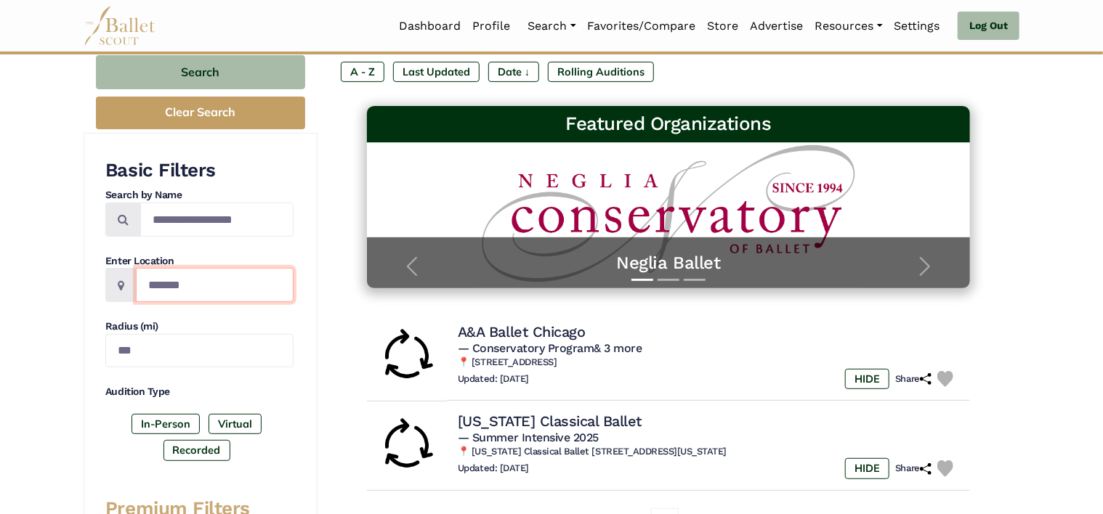
click at [215, 284] on input "*******" at bounding box center [215, 285] width 158 height 34
type input "*"
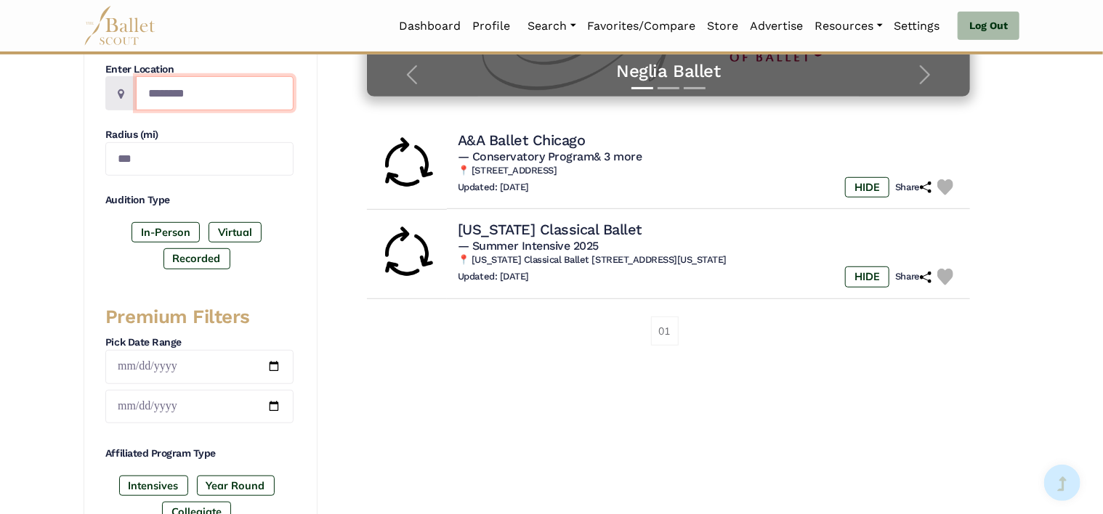
scroll to position [355, 0]
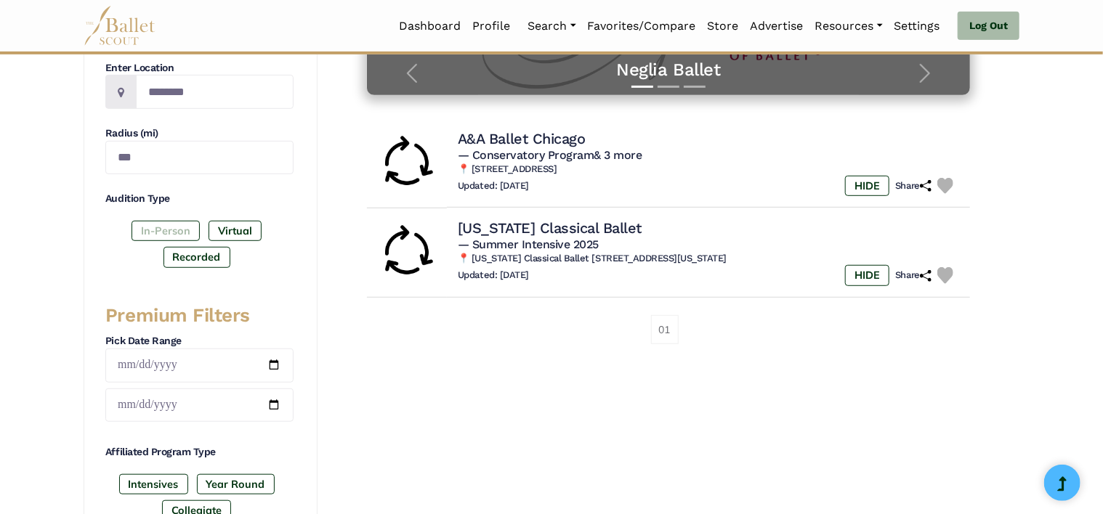
click at [169, 230] on label "In-Person" at bounding box center [166, 231] width 68 height 20
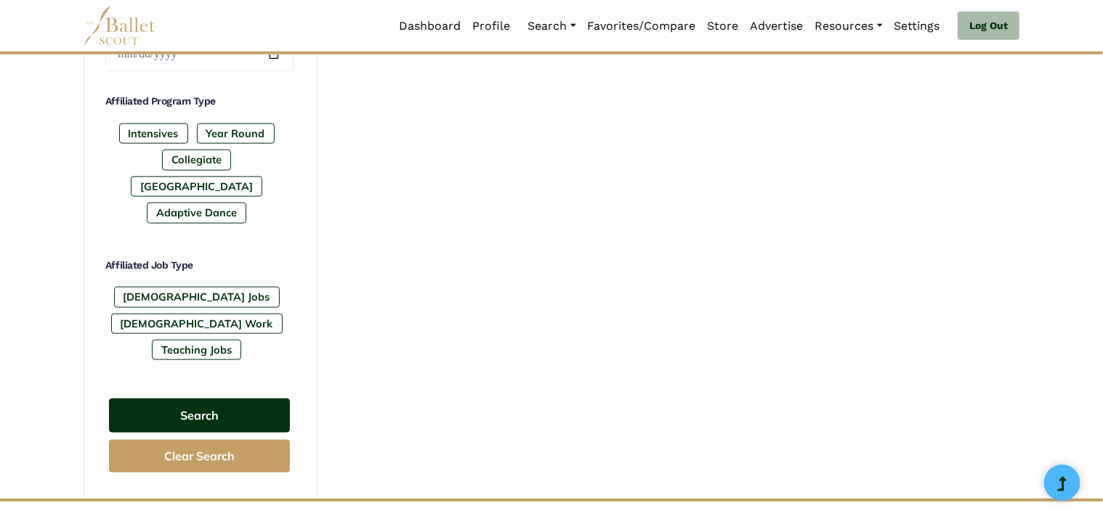
scroll to position [706, 0]
click at [213, 398] on button "Search" at bounding box center [199, 415] width 181 height 34
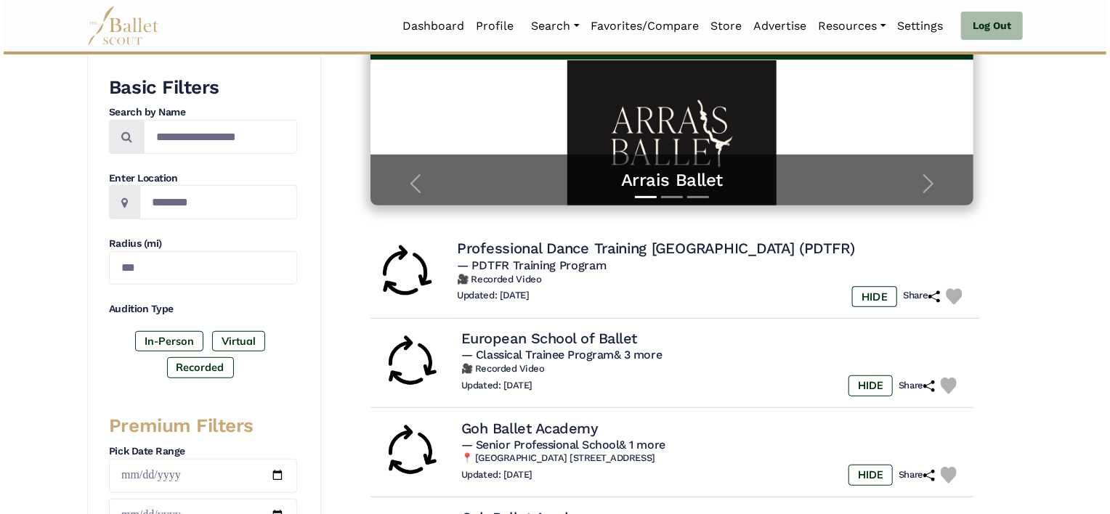
scroll to position [244, 0]
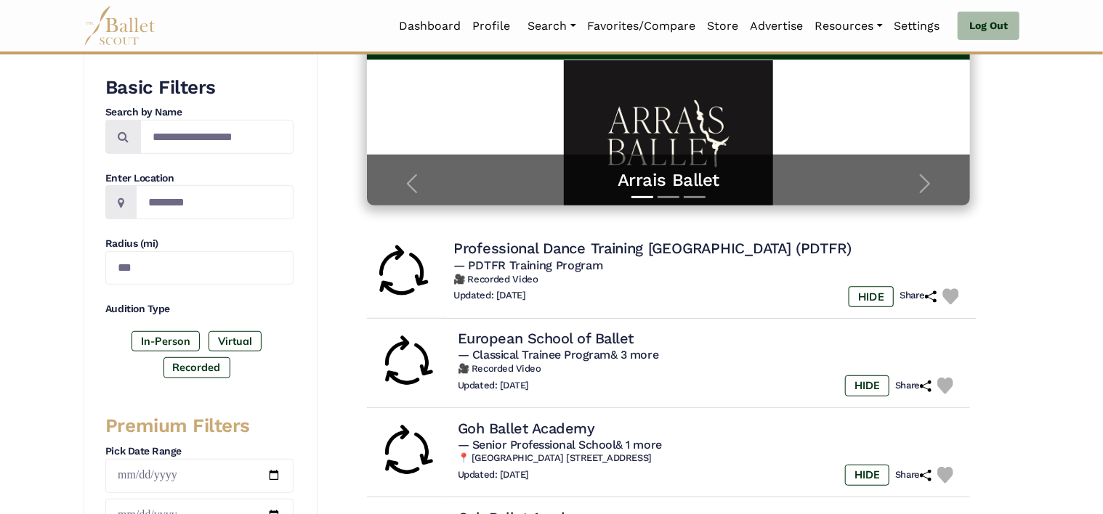
click at [647, 265] on h5 "— PDTFR Training Program" at bounding box center [709, 266] width 512 height 15
click at [570, 251] on h4 "Professional Dance Training [GEOGRAPHIC_DATA] (PDTFR)" at bounding box center [651, 249] width 397 height 20
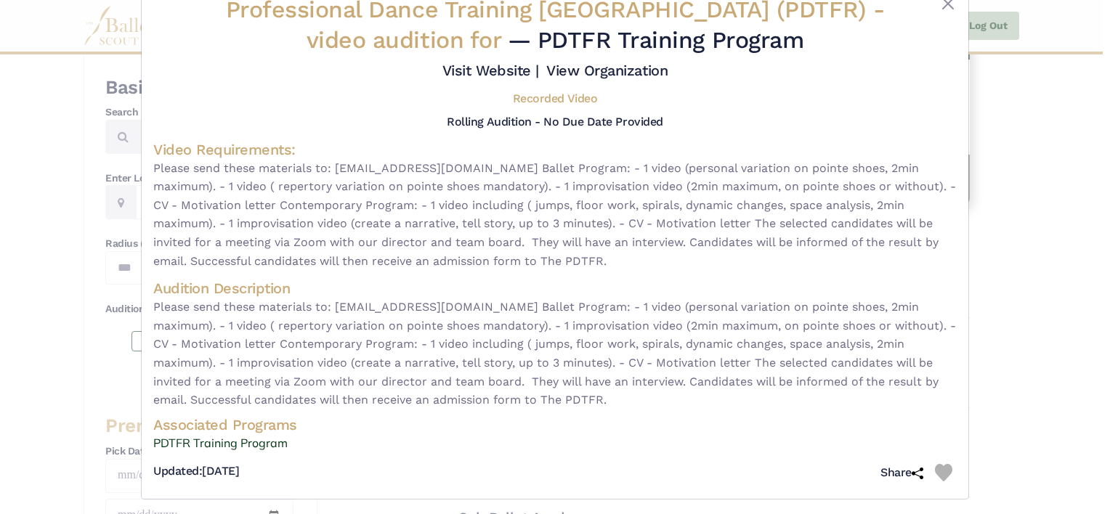
scroll to position [49, 0]
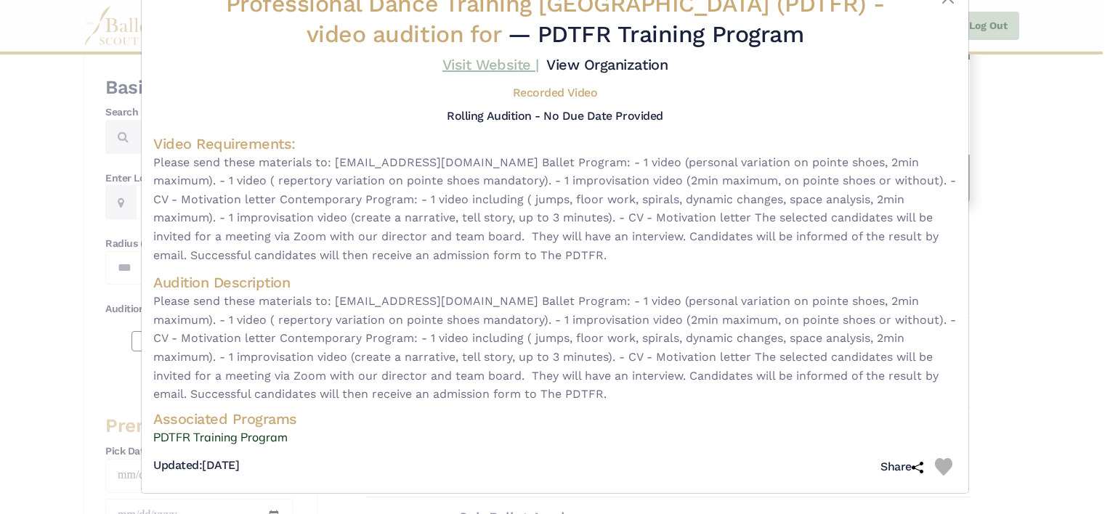
click at [491, 62] on link "Visit Website |" at bounding box center [491, 64] width 97 height 17
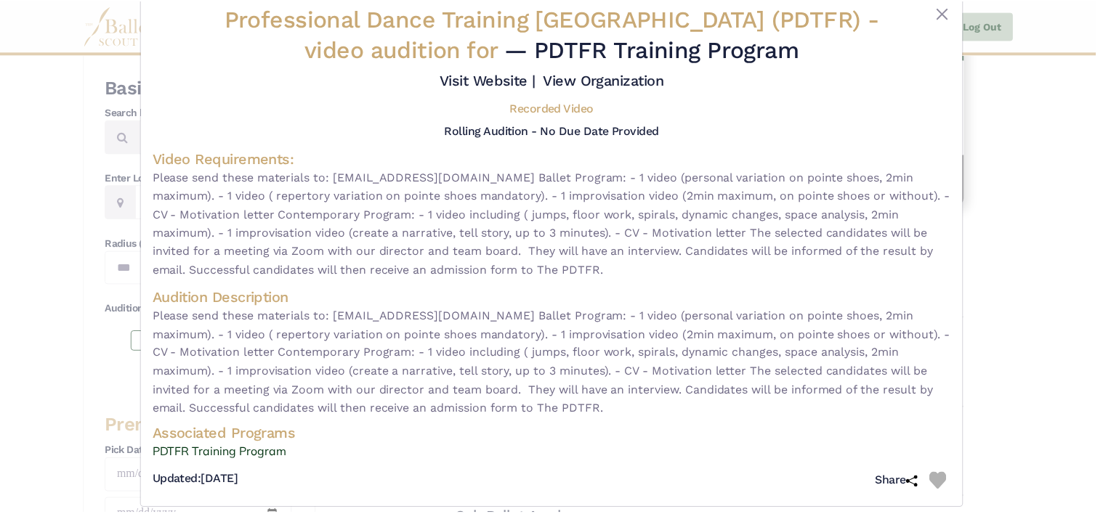
scroll to position [0, 0]
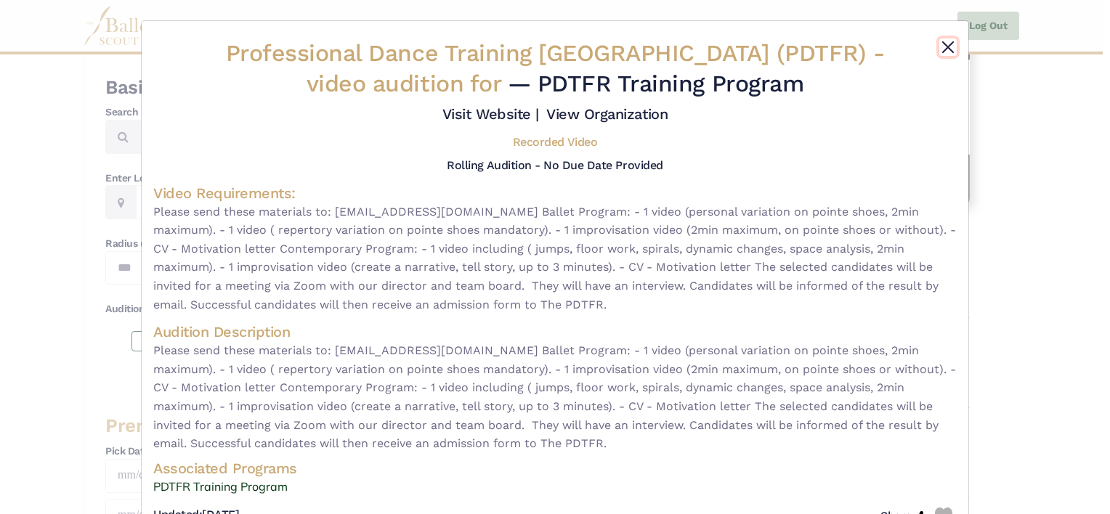
click at [943, 44] on button "Close" at bounding box center [948, 47] width 17 height 17
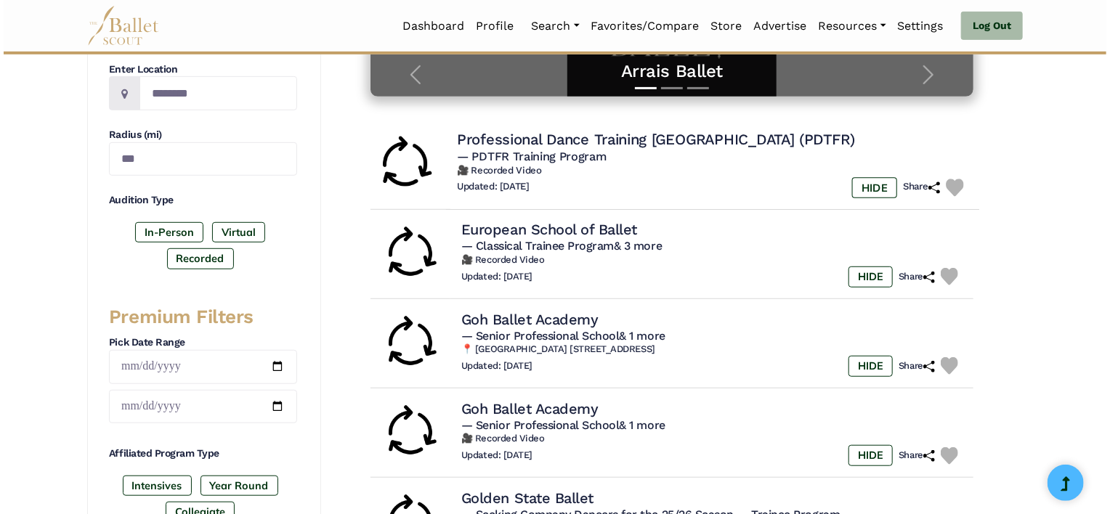
scroll to position [354, 0]
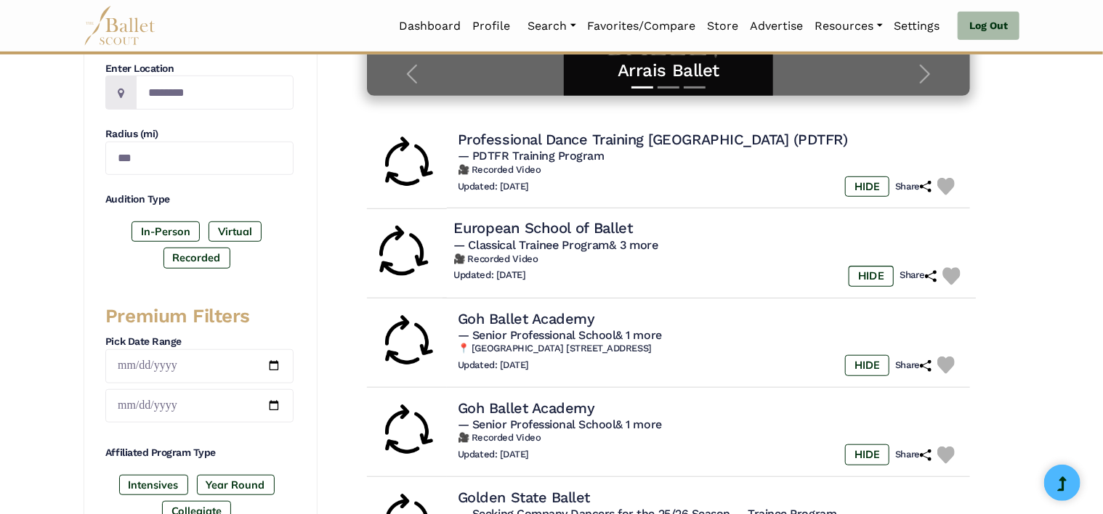
click at [549, 225] on h4 "European School of Ballet" at bounding box center [542, 229] width 179 height 20
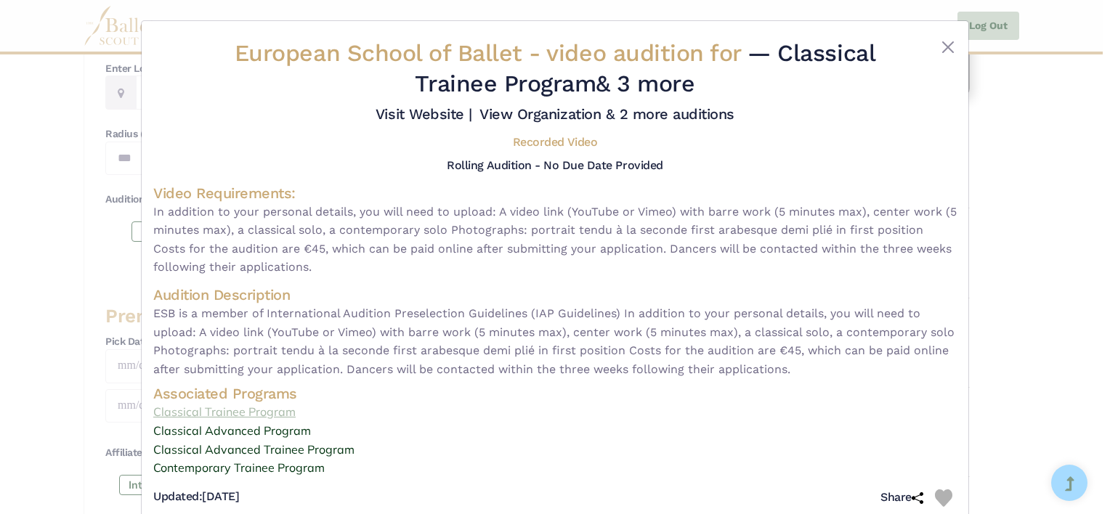
click at [213, 412] on link "Classical Trainee Program" at bounding box center [555, 412] width 804 height 19
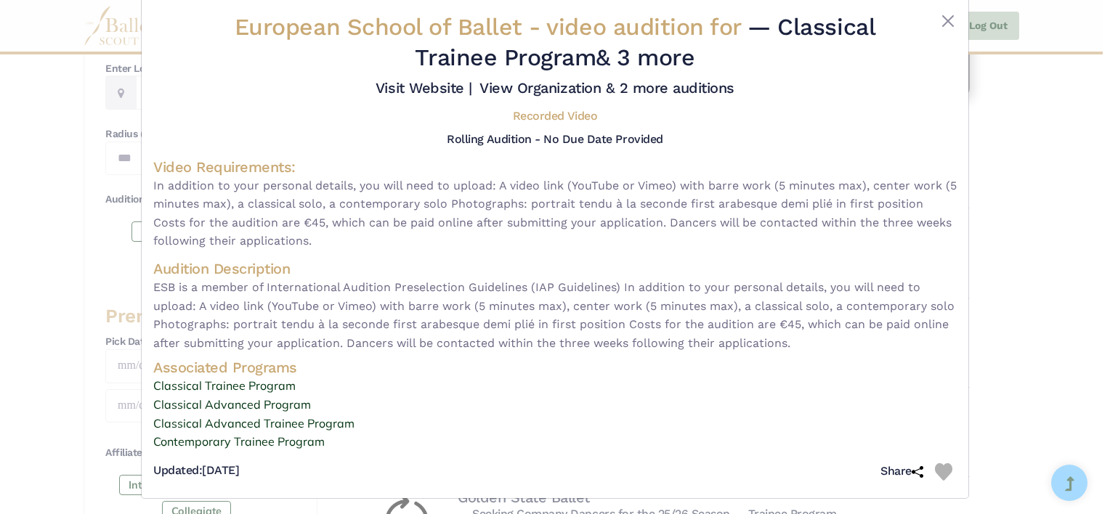
scroll to position [31, 0]
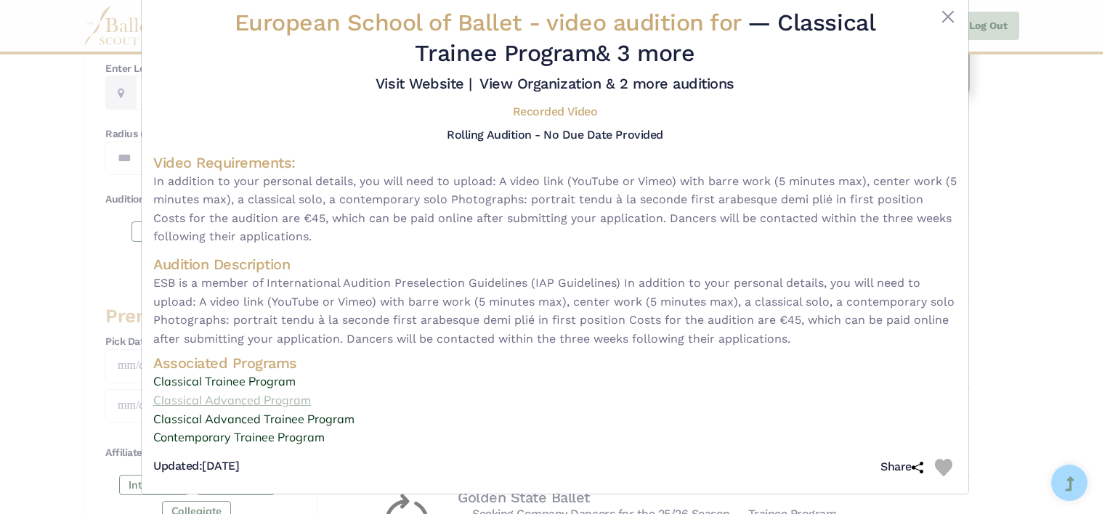
click at [245, 397] on link "Classical Advanced Program" at bounding box center [555, 401] width 804 height 19
click at [201, 419] on link "Classical Advanced Trainee Program" at bounding box center [555, 420] width 804 height 19
click at [233, 438] on link "Contemporary Trainee Program" at bounding box center [555, 438] width 804 height 19
click at [413, 81] on link "Visit Website |" at bounding box center [424, 83] width 97 height 17
click at [940, 15] on button "Close" at bounding box center [948, 16] width 17 height 17
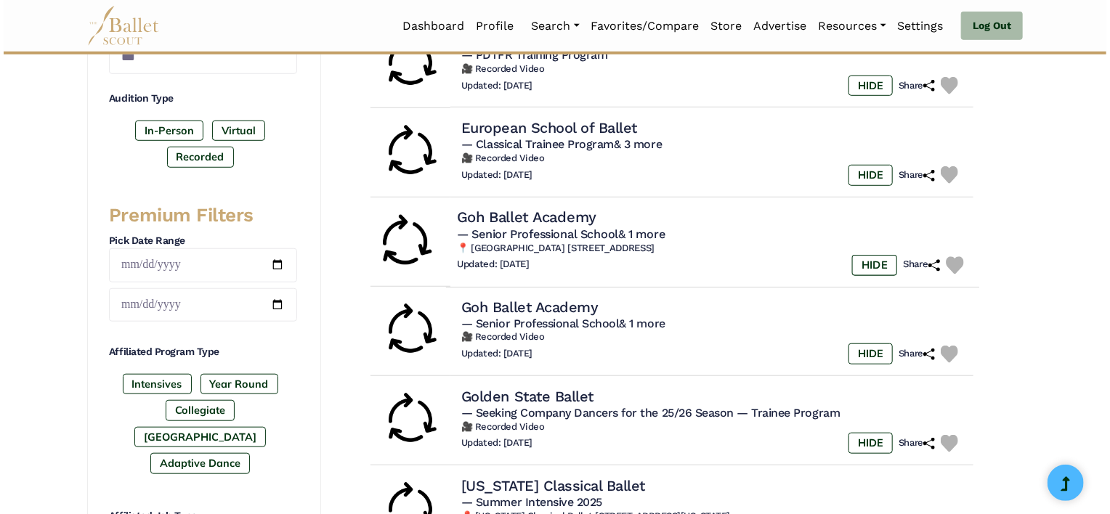
scroll to position [456, 0]
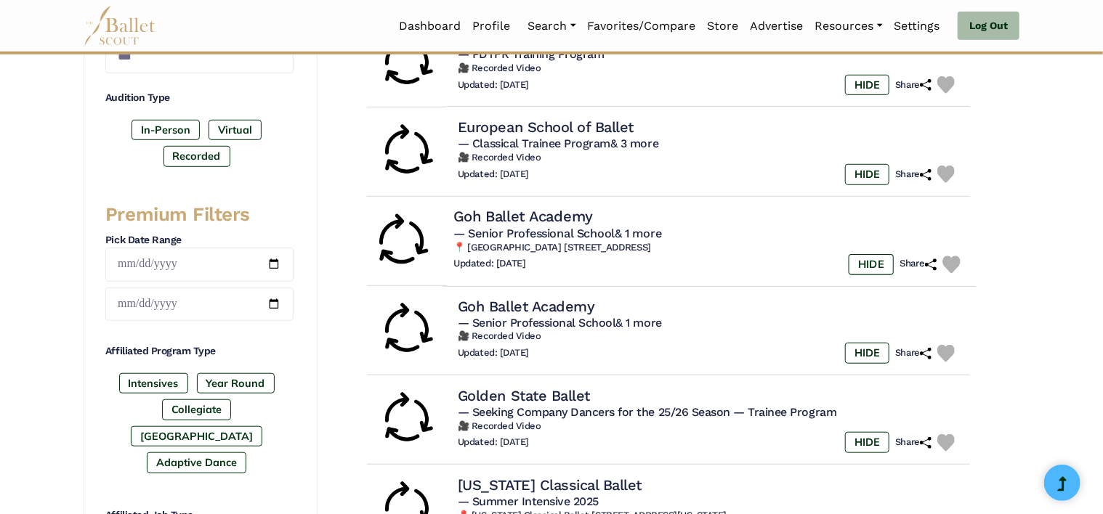
click at [557, 210] on h4 "Goh Ballet Academy" at bounding box center [523, 217] width 140 height 20
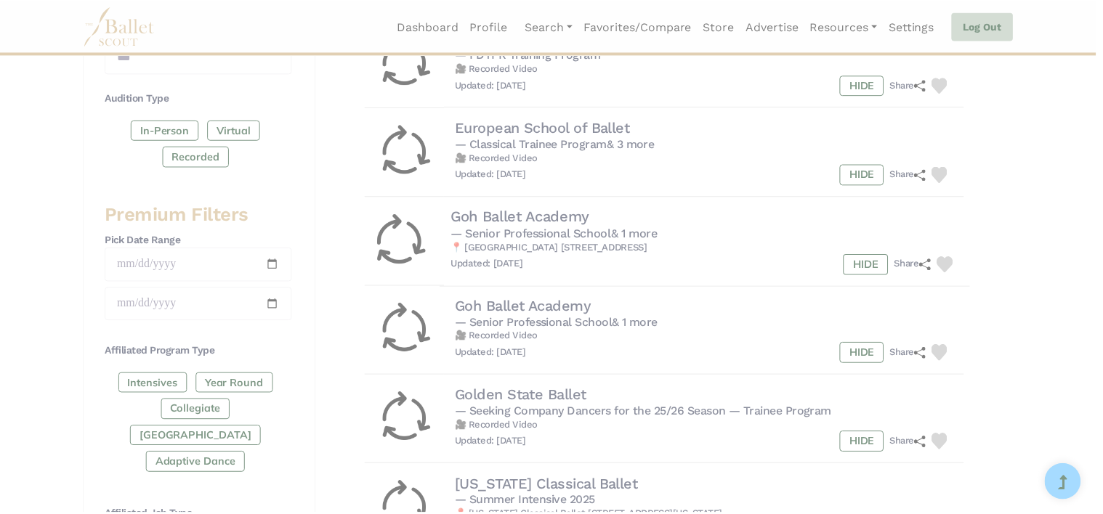
scroll to position [0, 0]
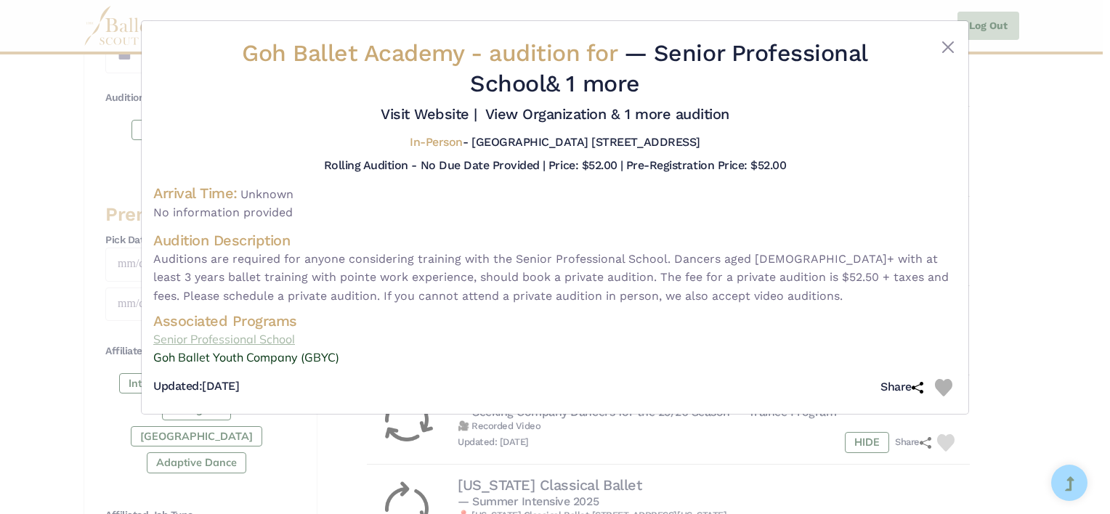
click at [249, 339] on link "Senior Professional School" at bounding box center [555, 340] width 804 height 19
click at [950, 47] on button "Close" at bounding box center [948, 47] width 17 height 17
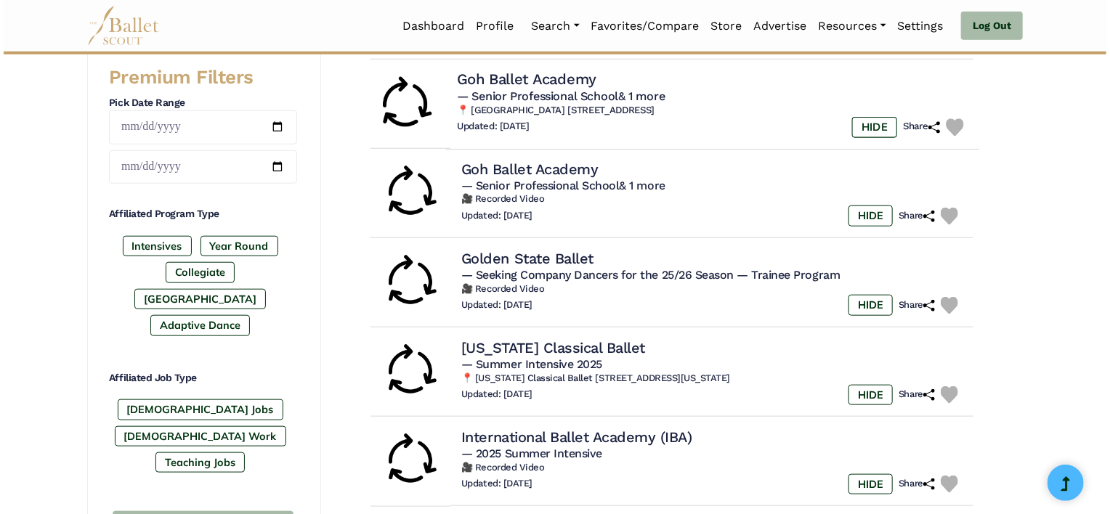
scroll to position [595, 0]
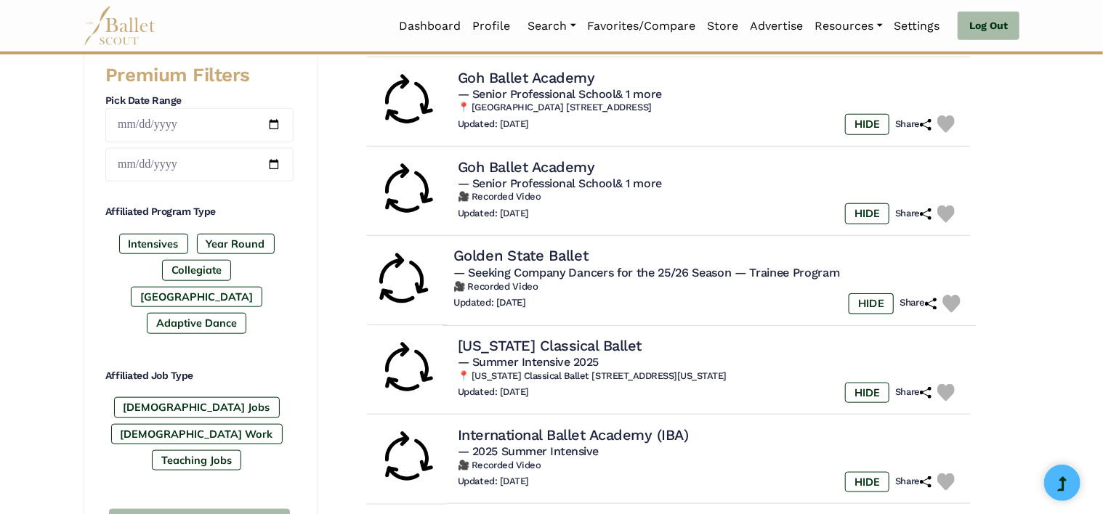
click at [549, 256] on h4 "Golden State Ballet" at bounding box center [520, 256] width 135 height 20
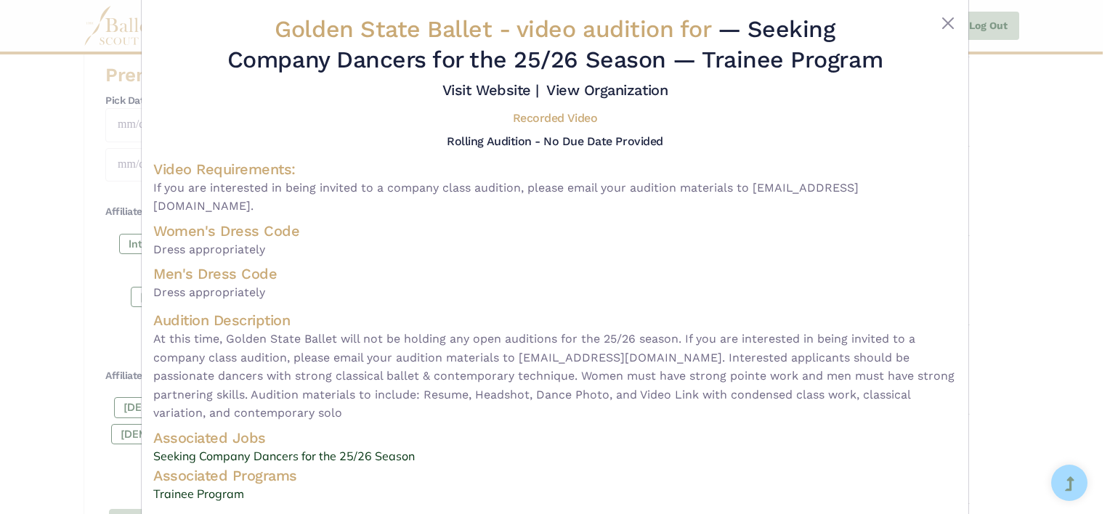
scroll to position [0, 0]
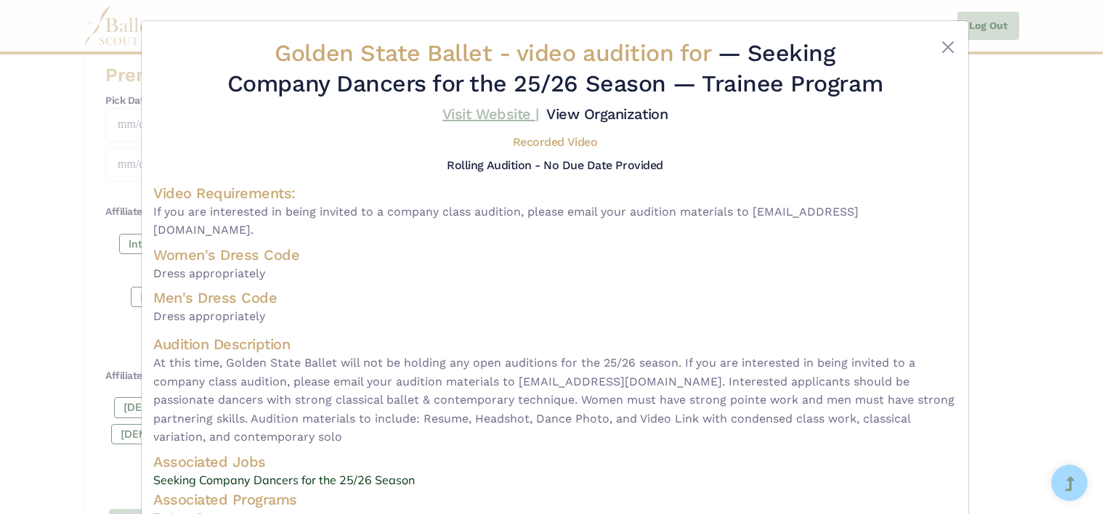
click at [488, 110] on link "Visit Website |" at bounding box center [491, 113] width 97 height 17
click at [953, 47] on button "Close" at bounding box center [948, 47] width 17 height 17
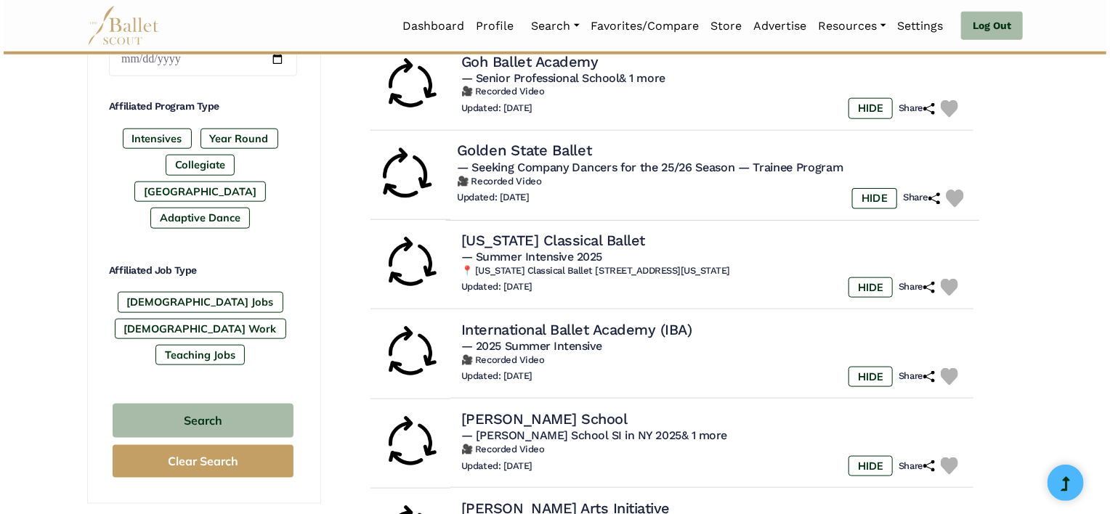
scroll to position [701, 0]
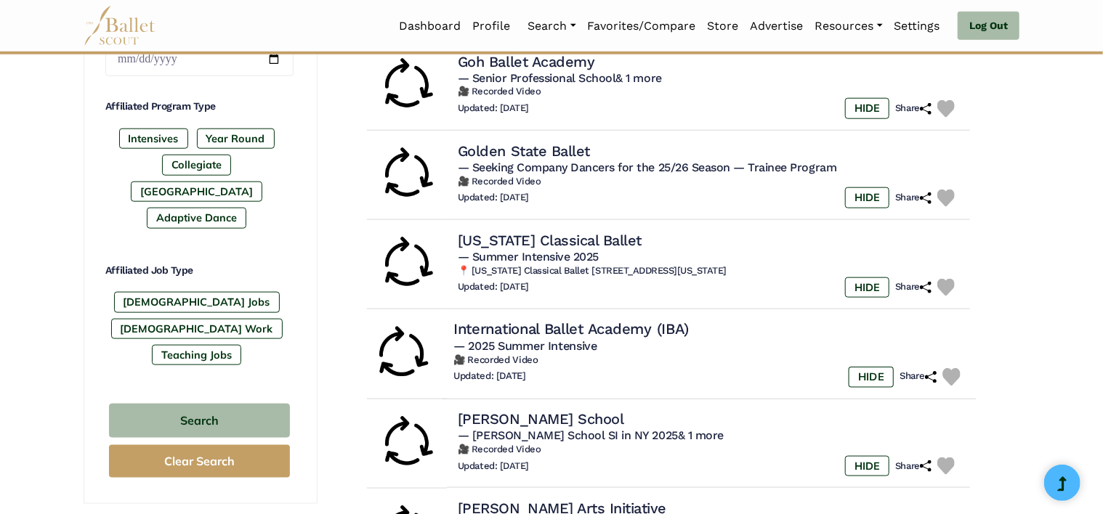
click at [552, 326] on h4 "International Ballet Academy (IBA)" at bounding box center [570, 330] width 235 height 20
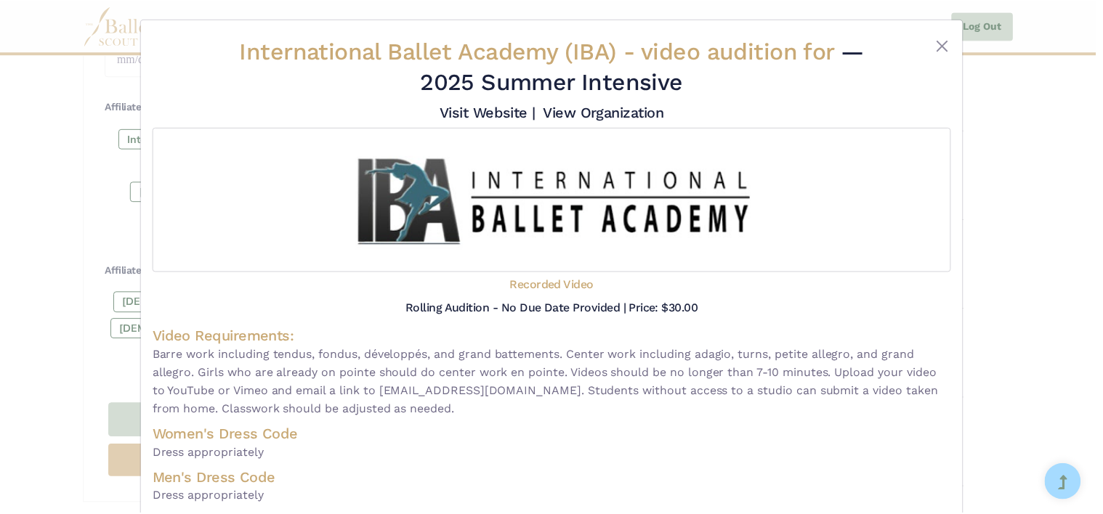
scroll to position [0, 0]
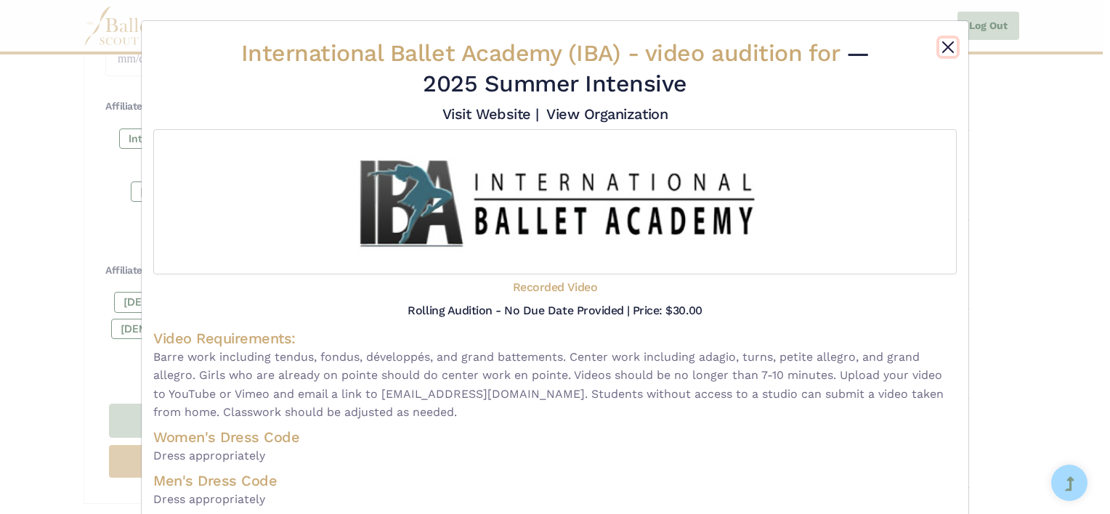
click at [948, 47] on button "Close" at bounding box center [948, 47] width 17 height 17
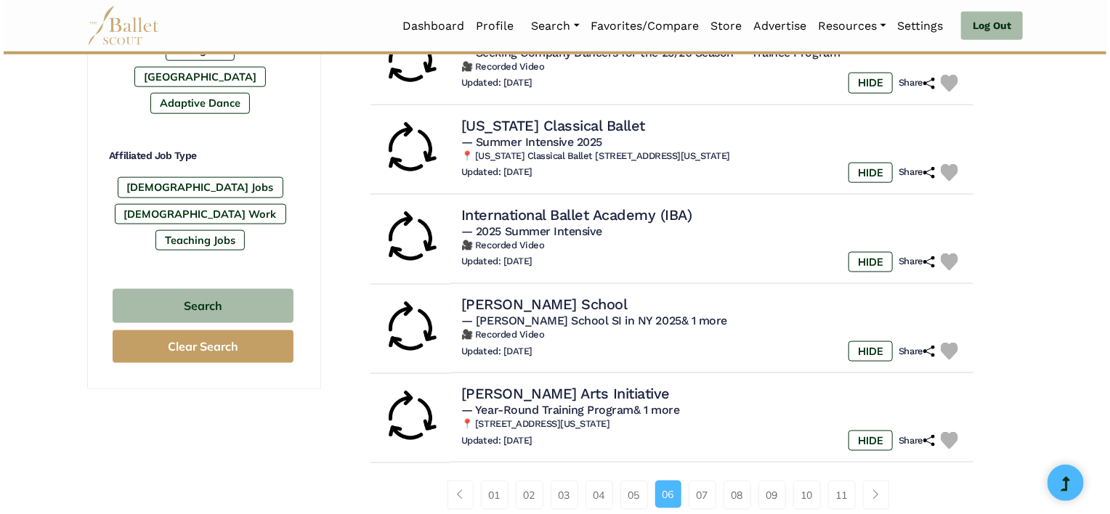
scroll to position [817, 0]
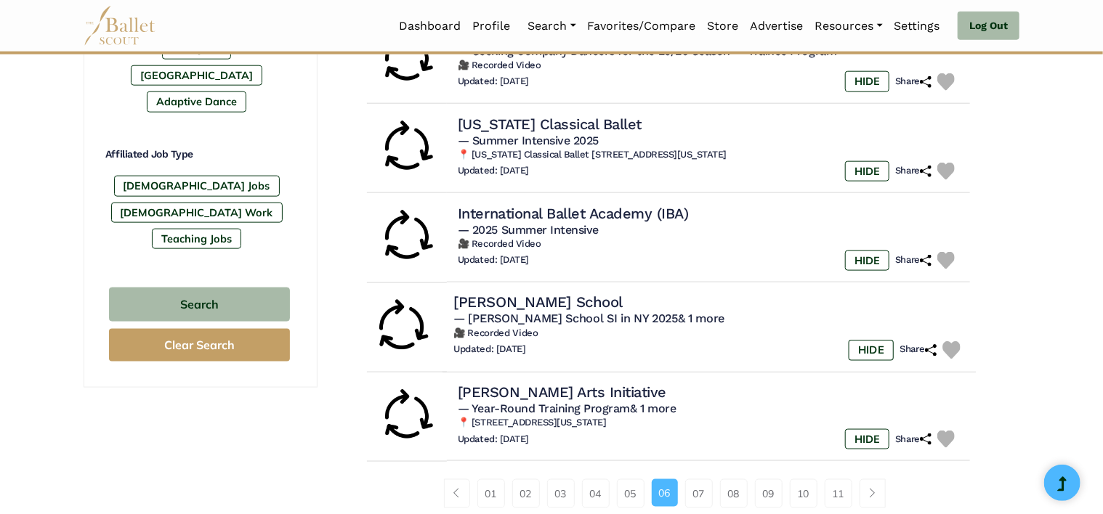
click at [530, 299] on h4 "John Cranko School" at bounding box center [537, 303] width 169 height 20
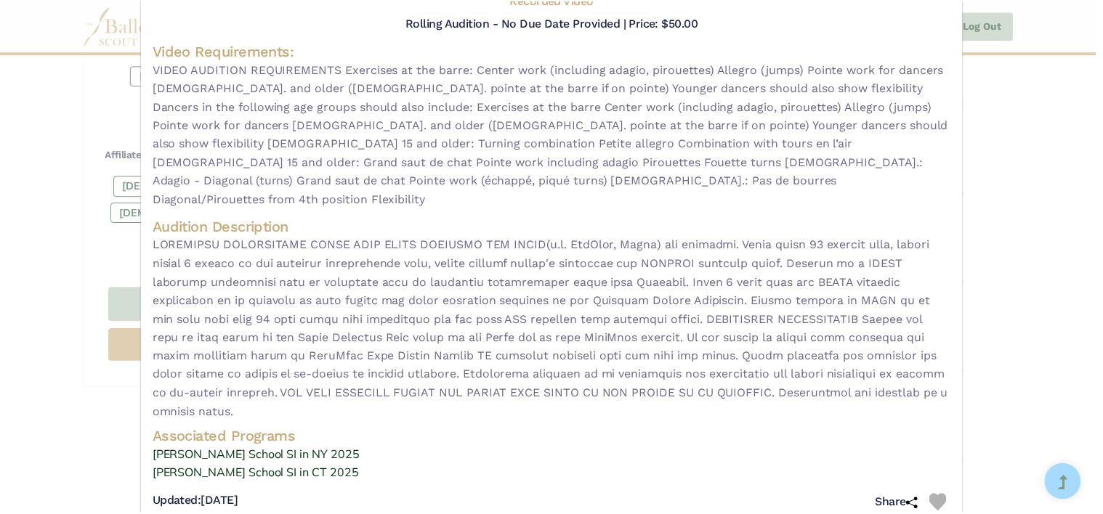
scroll to position [0, 0]
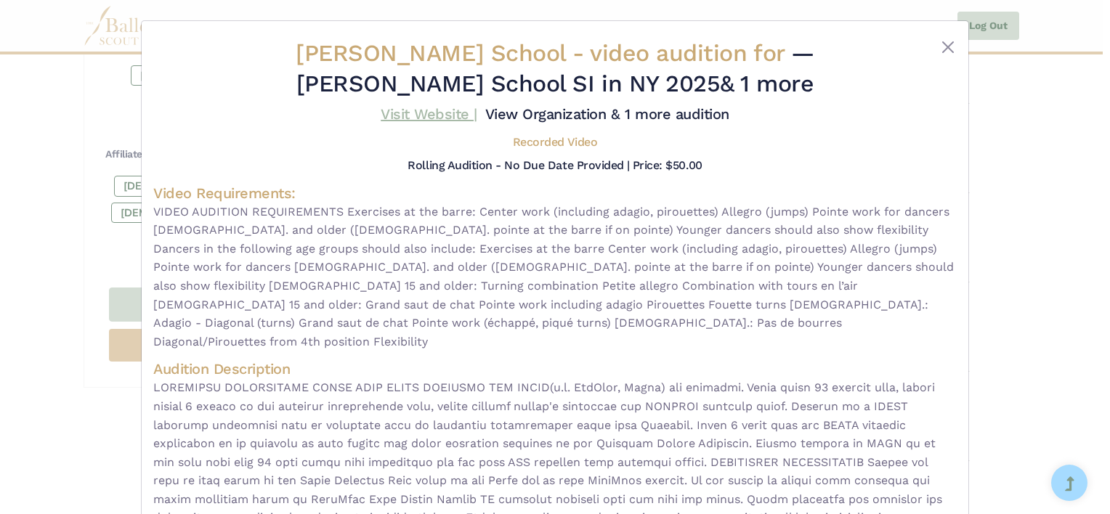
click at [424, 113] on link "Visit Website |" at bounding box center [429, 113] width 97 height 17
click at [947, 44] on button "Close" at bounding box center [948, 47] width 17 height 17
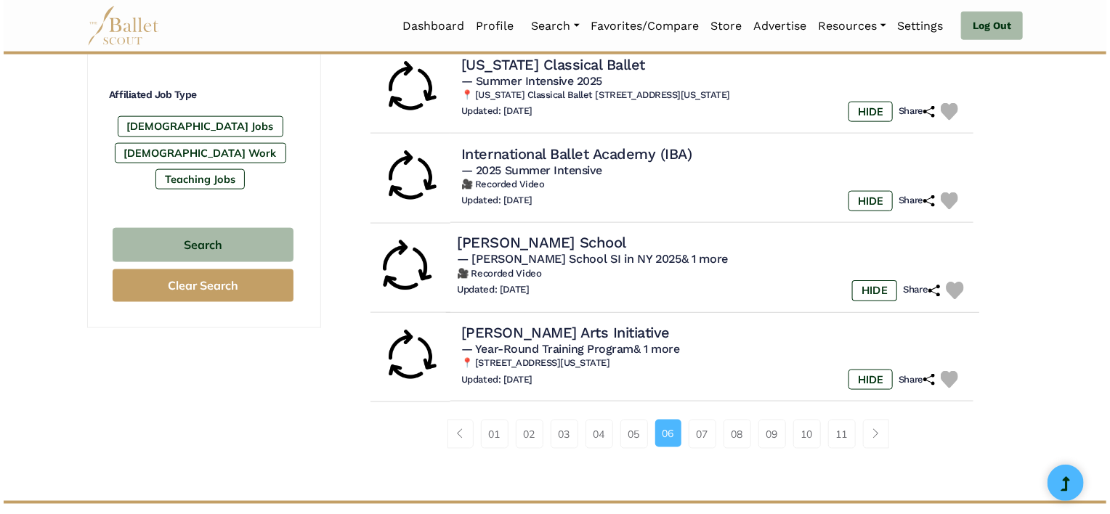
scroll to position [877, 0]
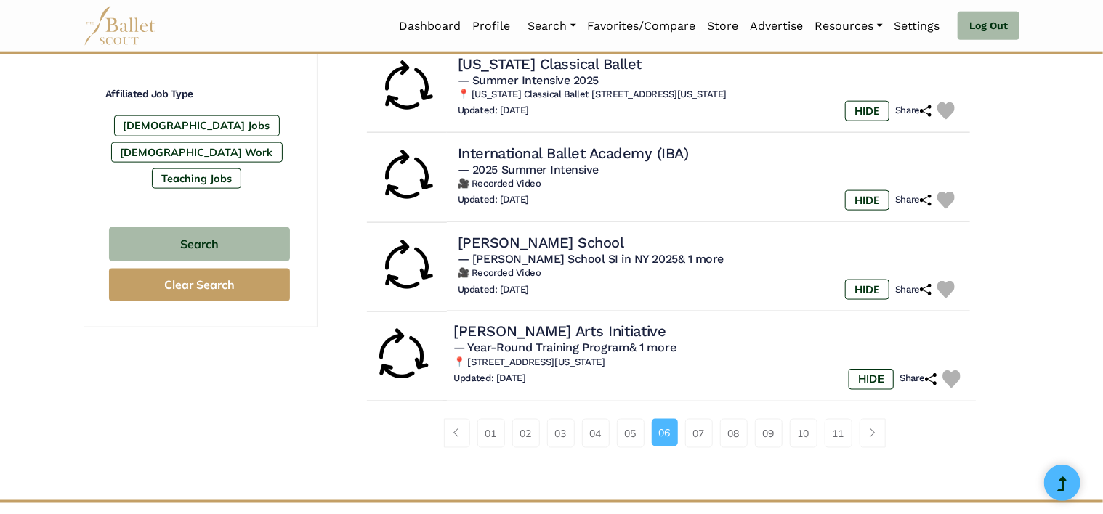
click at [546, 328] on h4 "Kanyok Arts Initiative" at bounding box center [559, 332] width 213 height 20
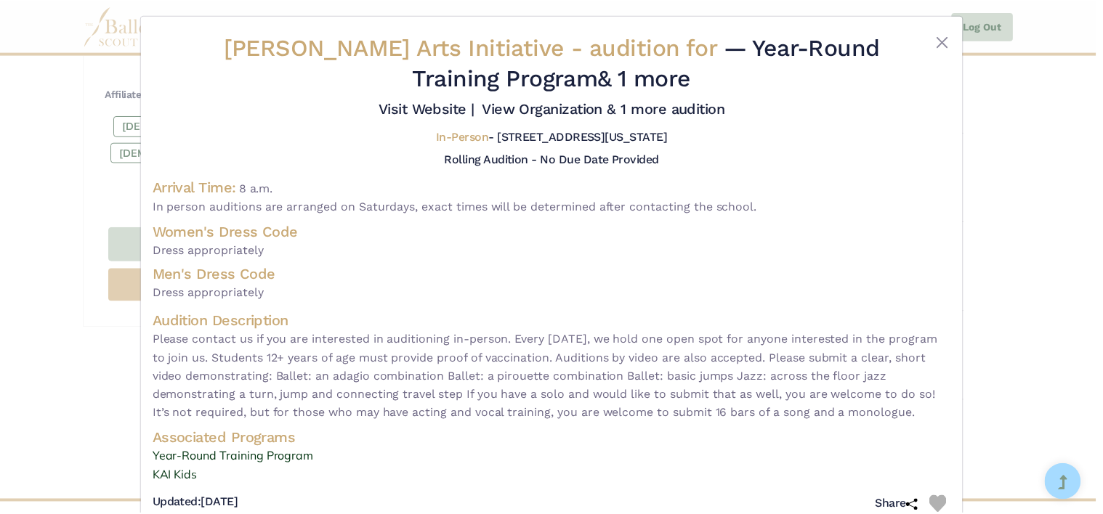
scroll to position [0, 0]
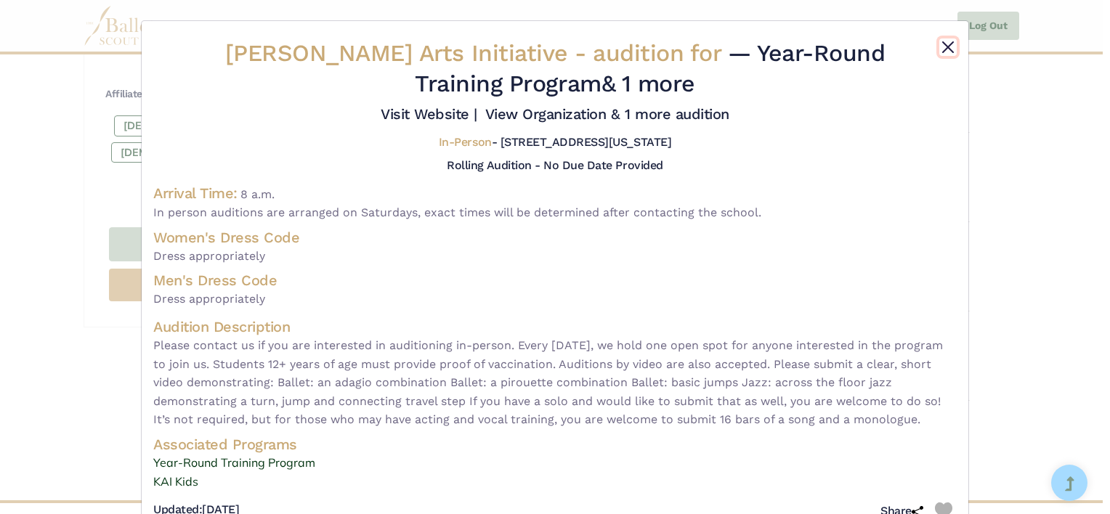
click at [946, 43] on button "Close" at bounding box center [948, 47] width 17 height 17
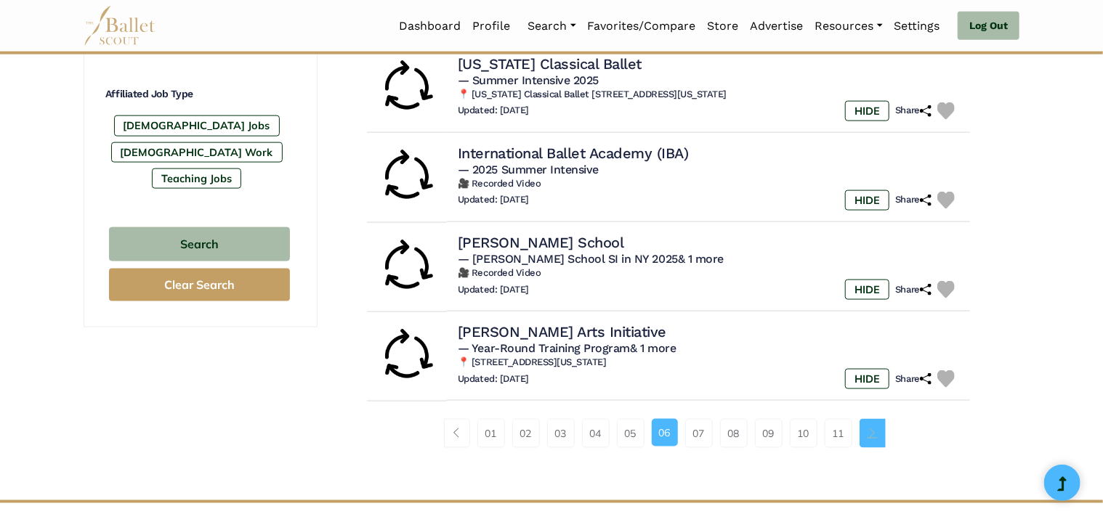
click at [866, 424] on link "Page navigation example" at bounding box center [873, 433] width 26 height 29
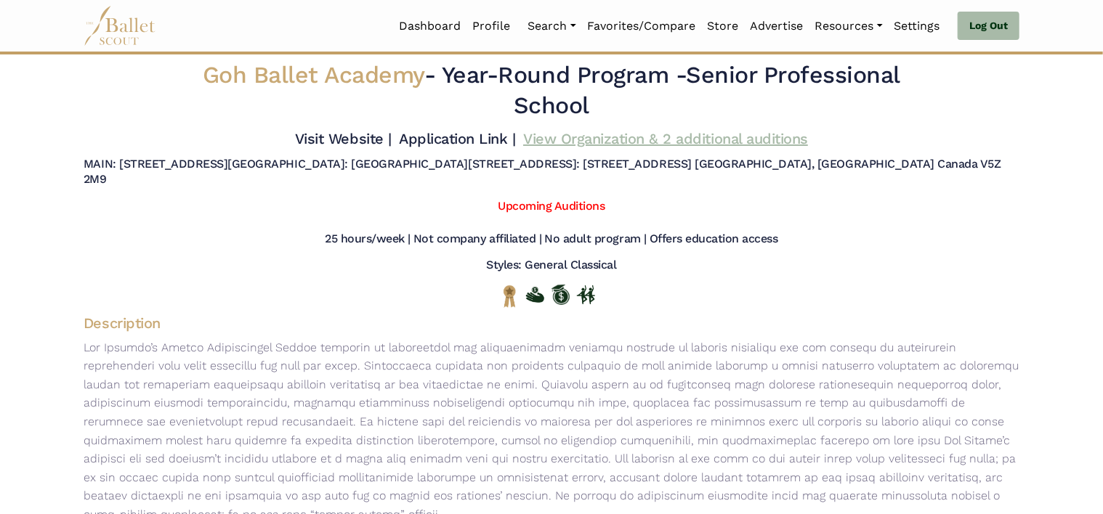
click at [666, 138] on link "View Organization & 2 additional auditions" at bounding box center [665, 138] width 285 height 17
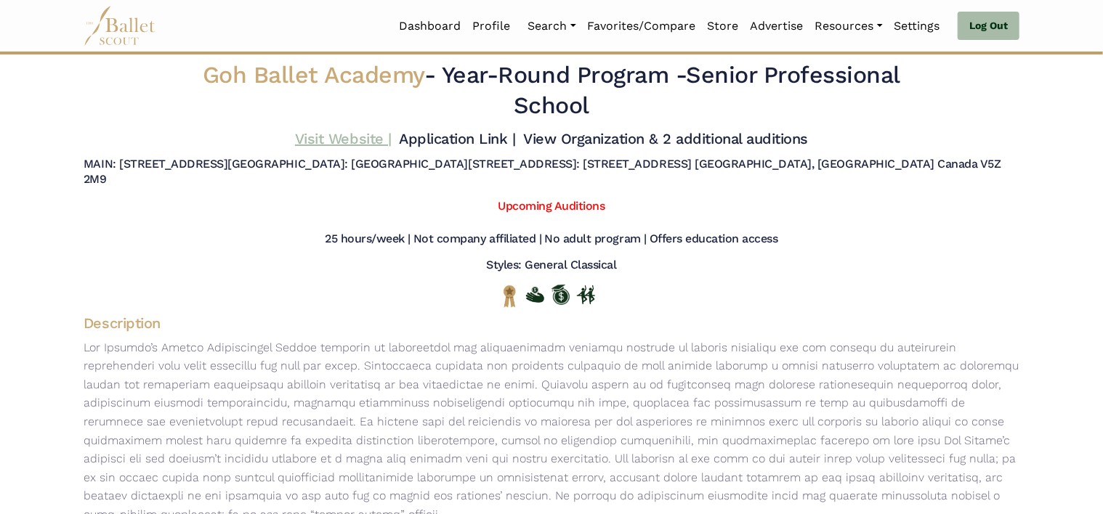
click at [353, 142] on link "Visit Website |" at bounding box center [343, 138] width 97 height 17
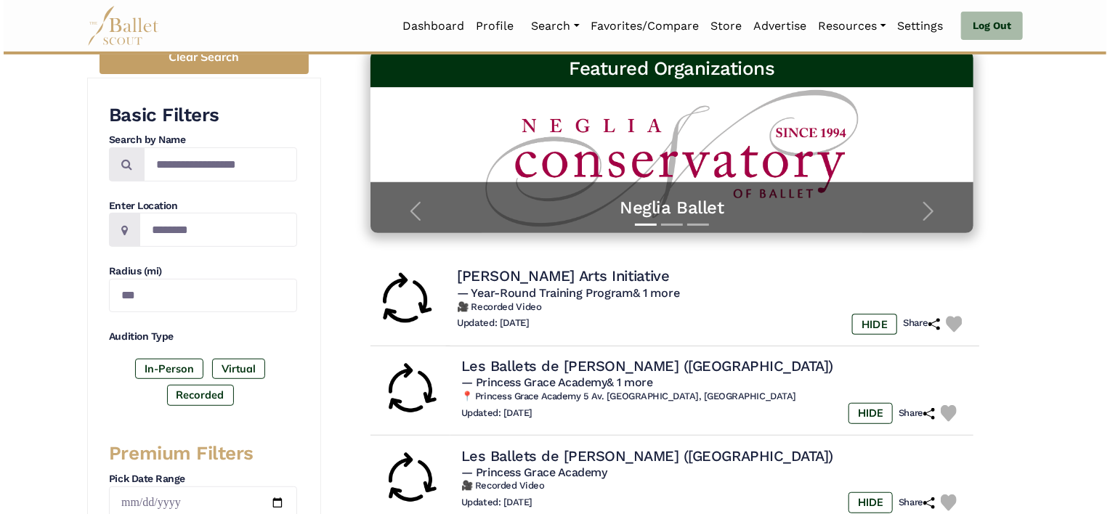
scroll to position [217, 0]
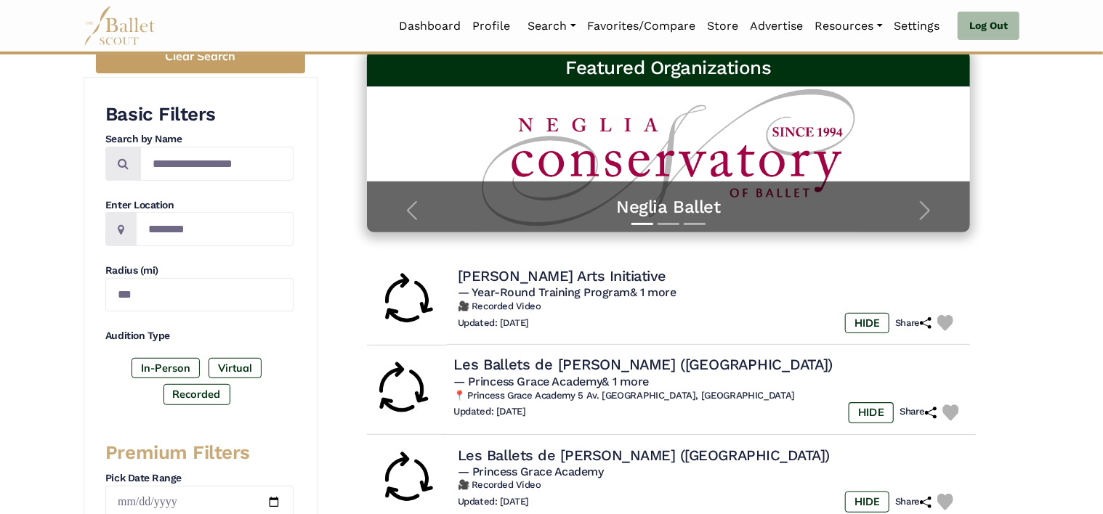
click at [557, 367] on h4 "Les Ballets de Monte-Carlo (Princess Grace Academy)" at bounding box center [642, 365] width 379 height 20
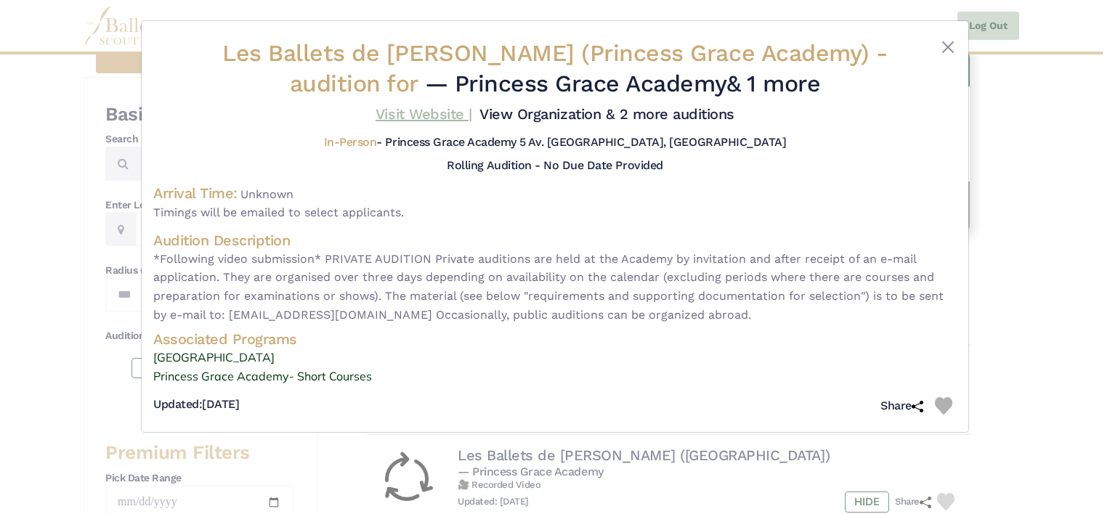
click at [424, 111] on link "Visit Website |" at bounding box center [424, 113] width 97 height 17
